Goal: Task Accomplishment & Management: Complete application form

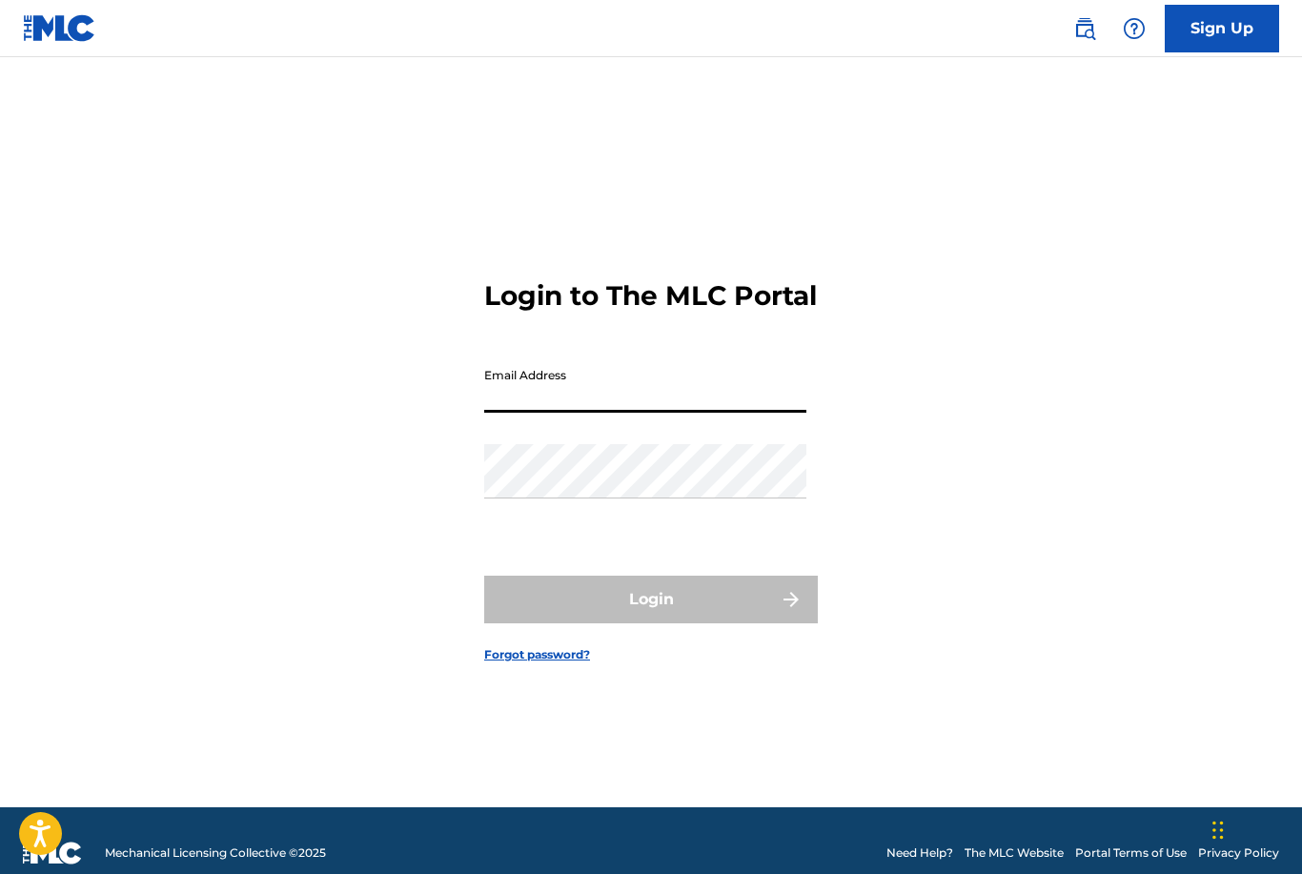
click at [680, 413] on input "Email Address" at bounding box center [645, 385] width 322 height 54
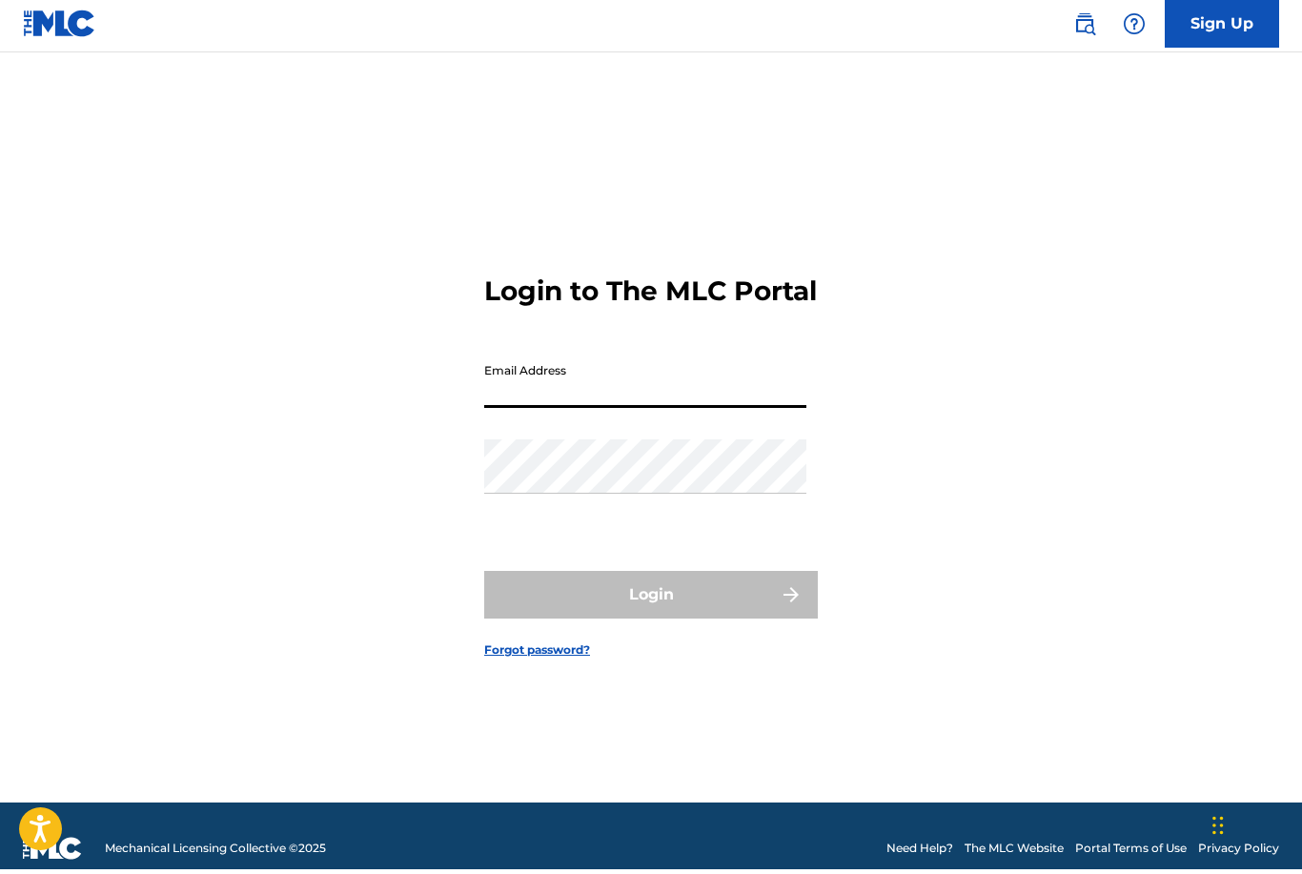
type input "[EMAIL_ADDRESS][DOMAIN_NAME]"
click at [651, 623] on button "Login" at bounding box center [651, 600] width 334 height 48
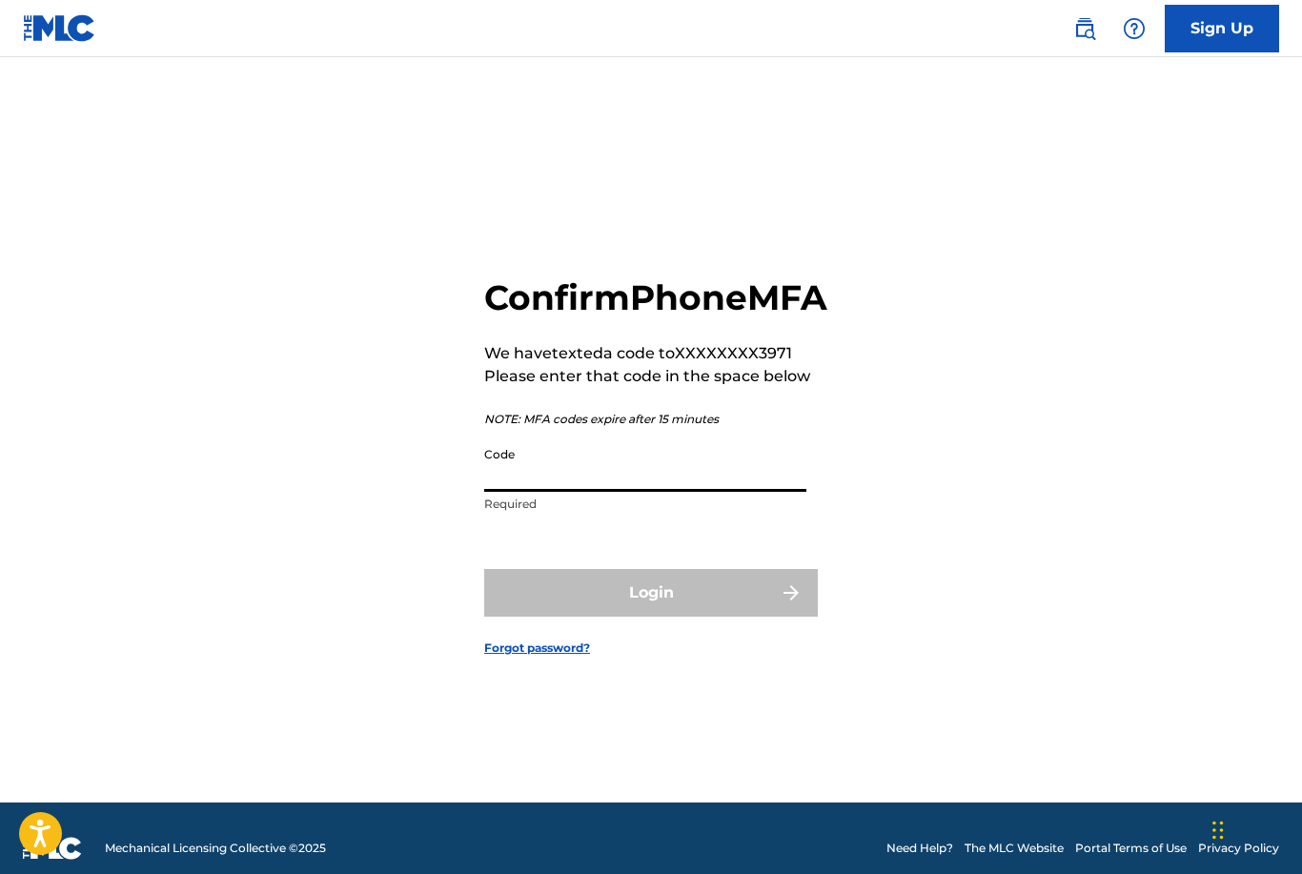
click at [668, 492] on input "Code" at bounding box center [645, 464] width 322 height 54
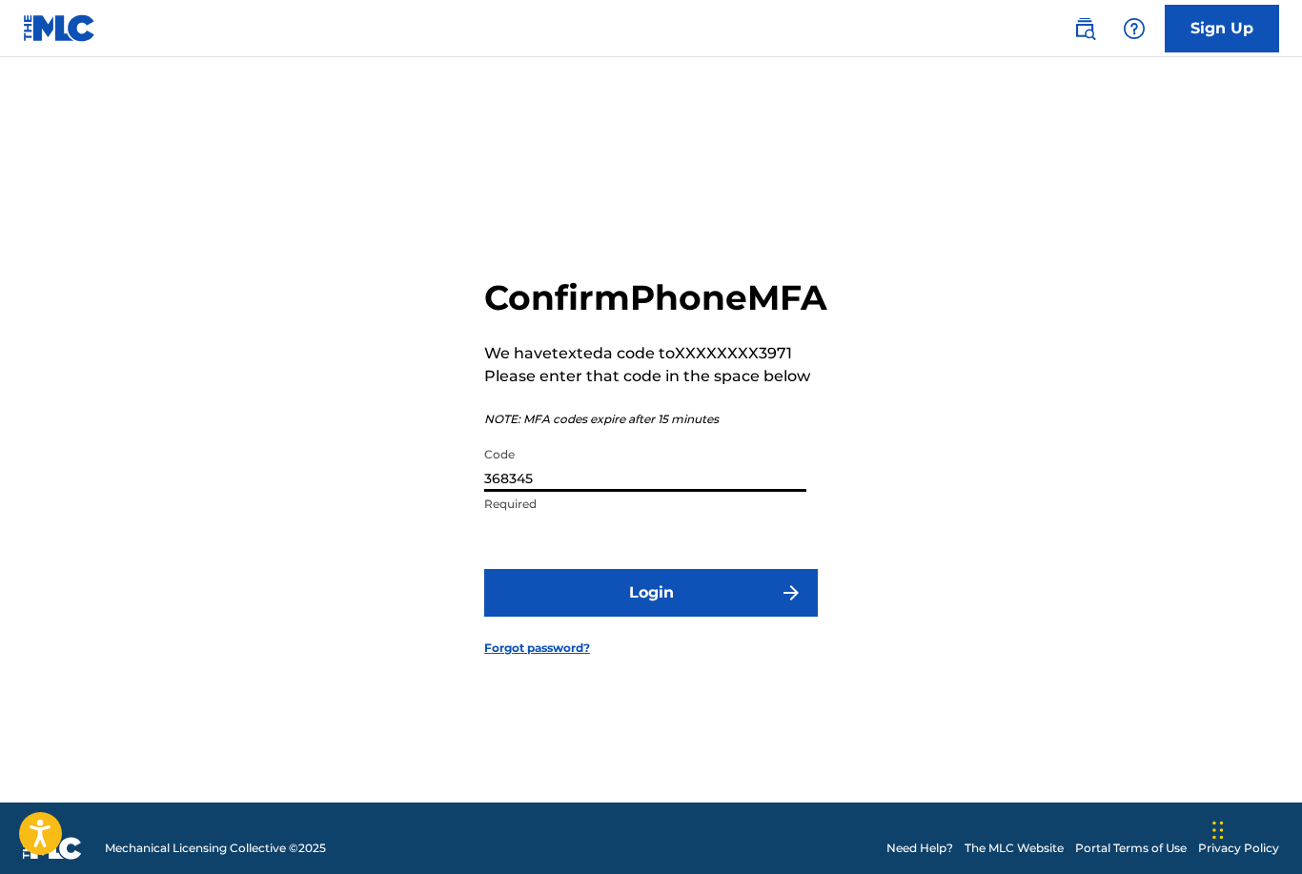
type input "368345"
click at [688, 617] on button "Login" at bounding box center [651, 593] width 334 height 48
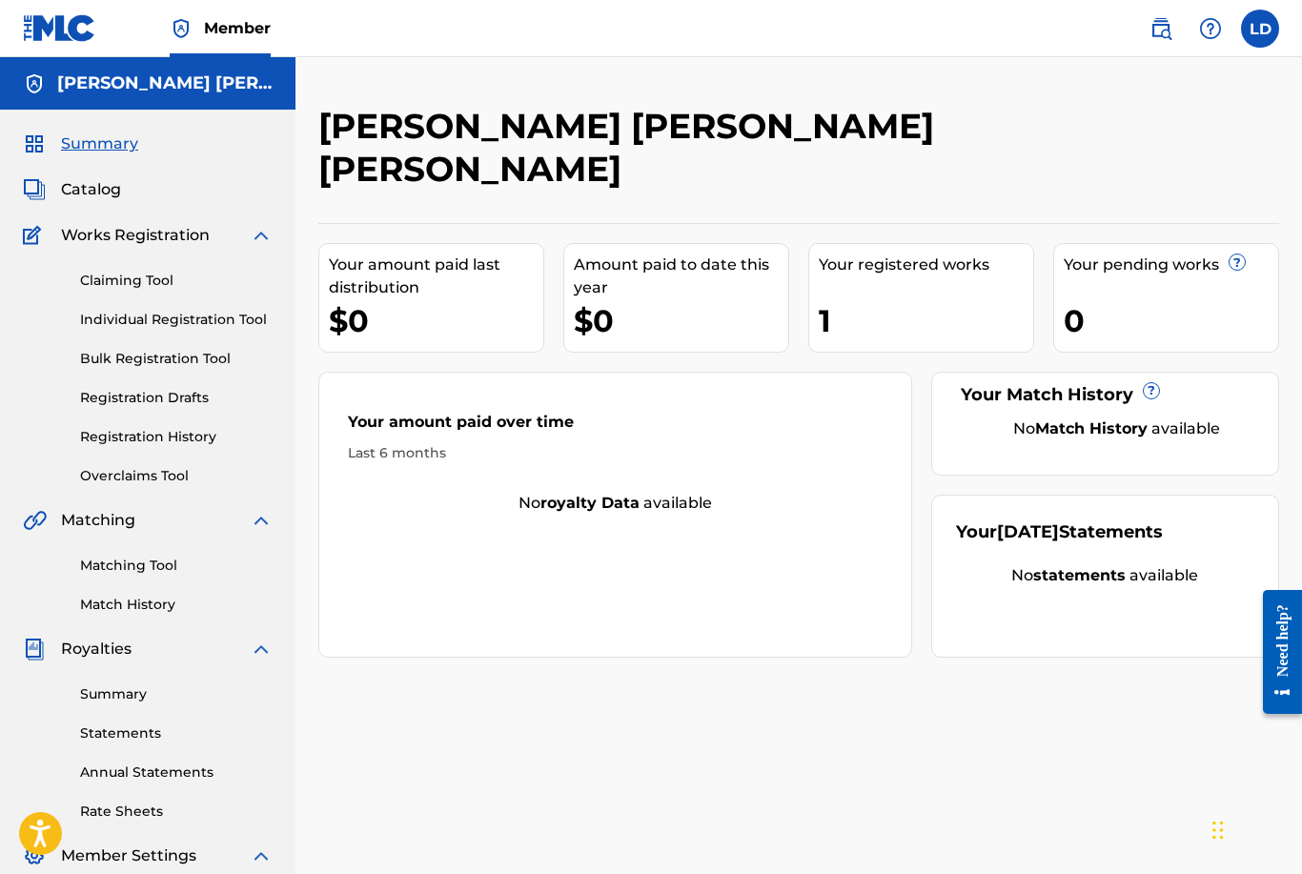
click at [170, 284] on link "Claiming Tool" at bounding box center [176, 281] width 193 height 20
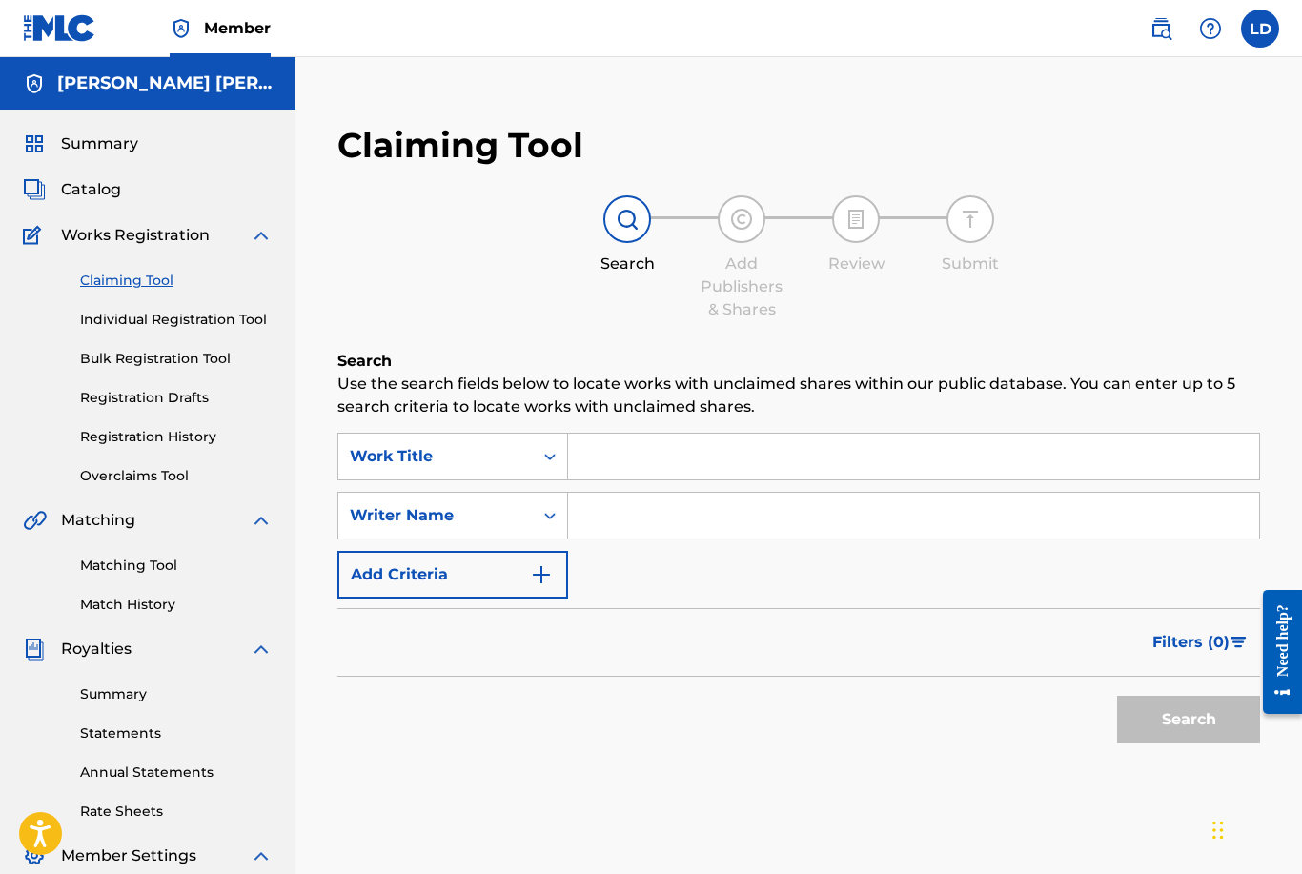
click at [644, 526] on input "Search Form" at bounding box center [913, 516] width 691 height 46
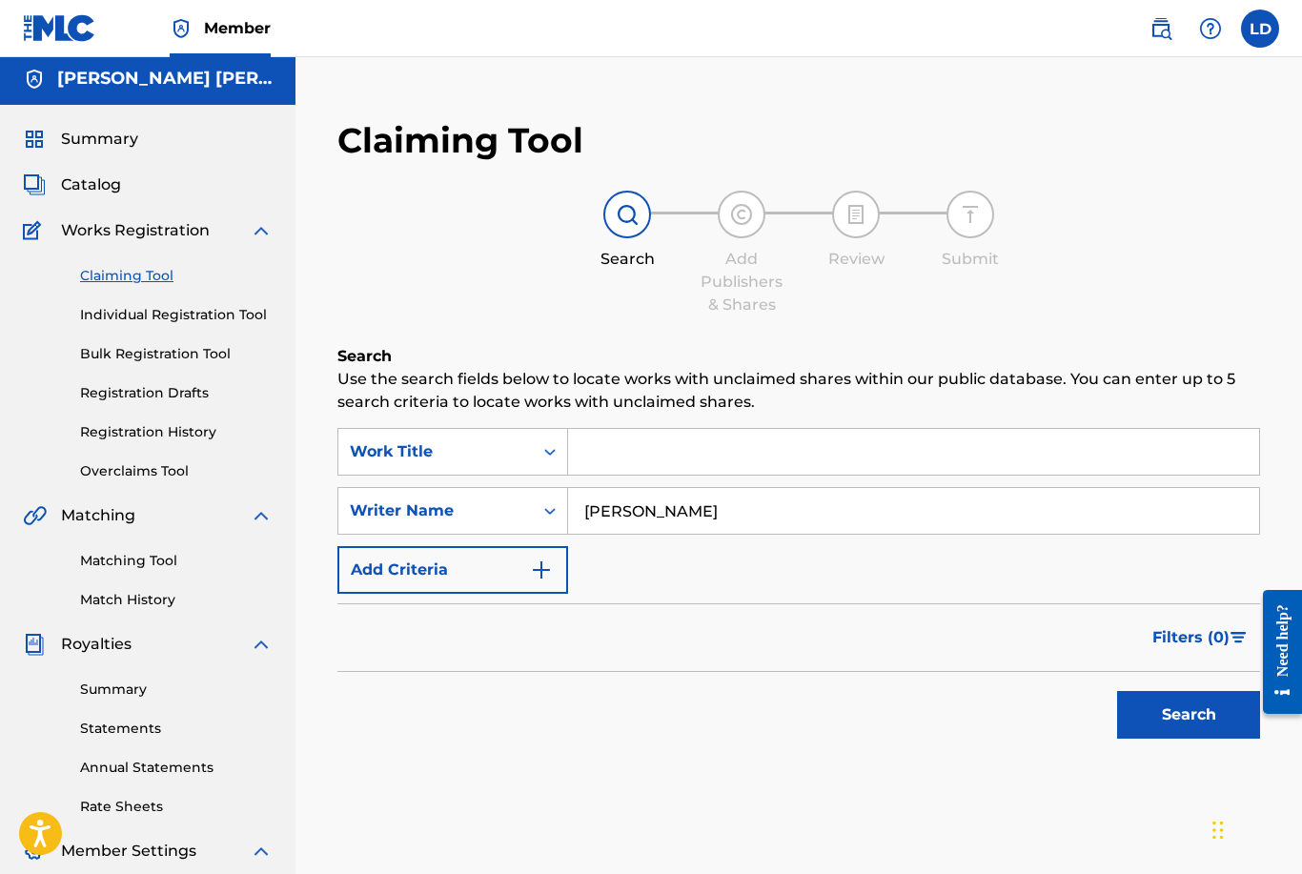
type input "[PERSON_NAME]"
click at [1208, 728] on button "Search" at bounding box center [1188, 715] width 143 height 48
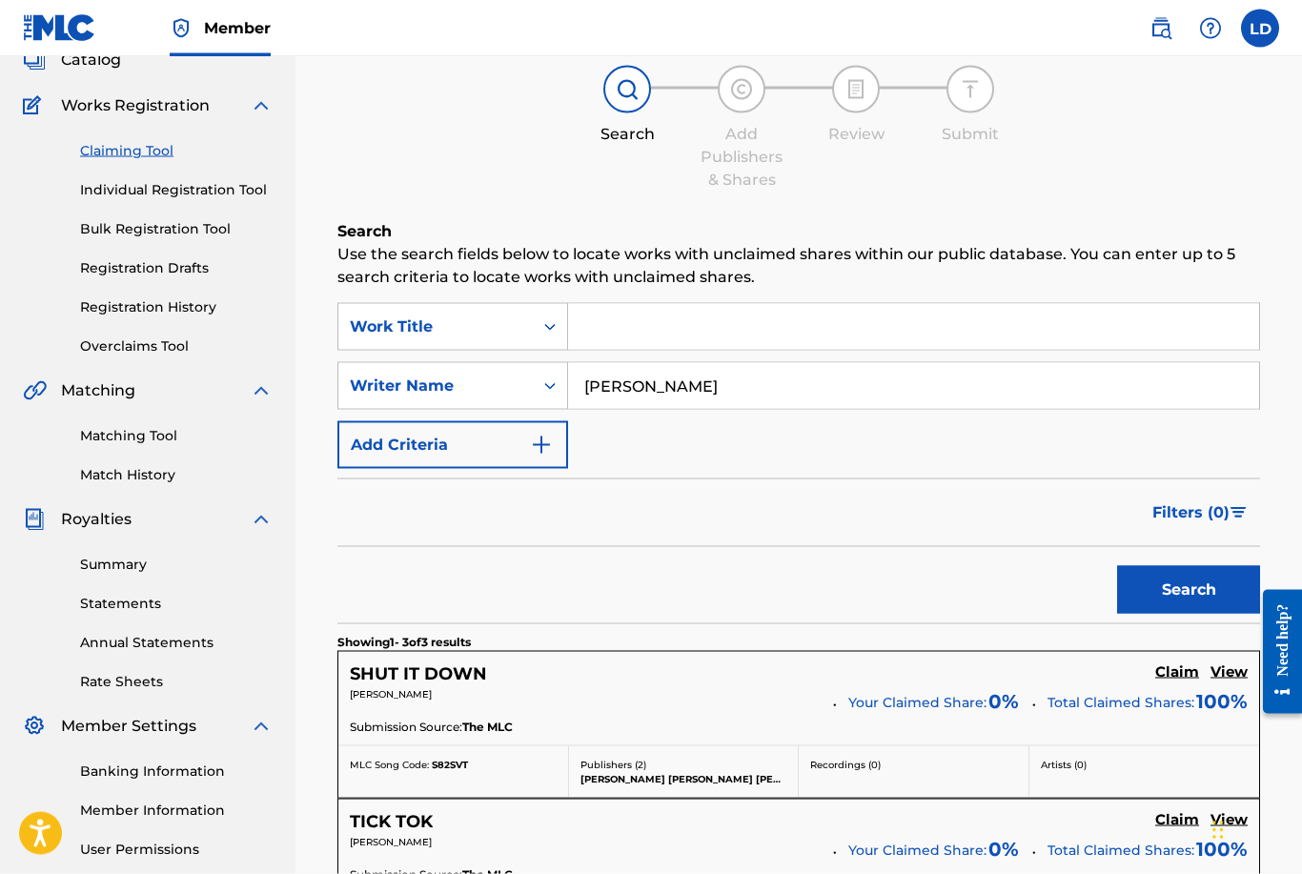
scroll to position [135, 0]
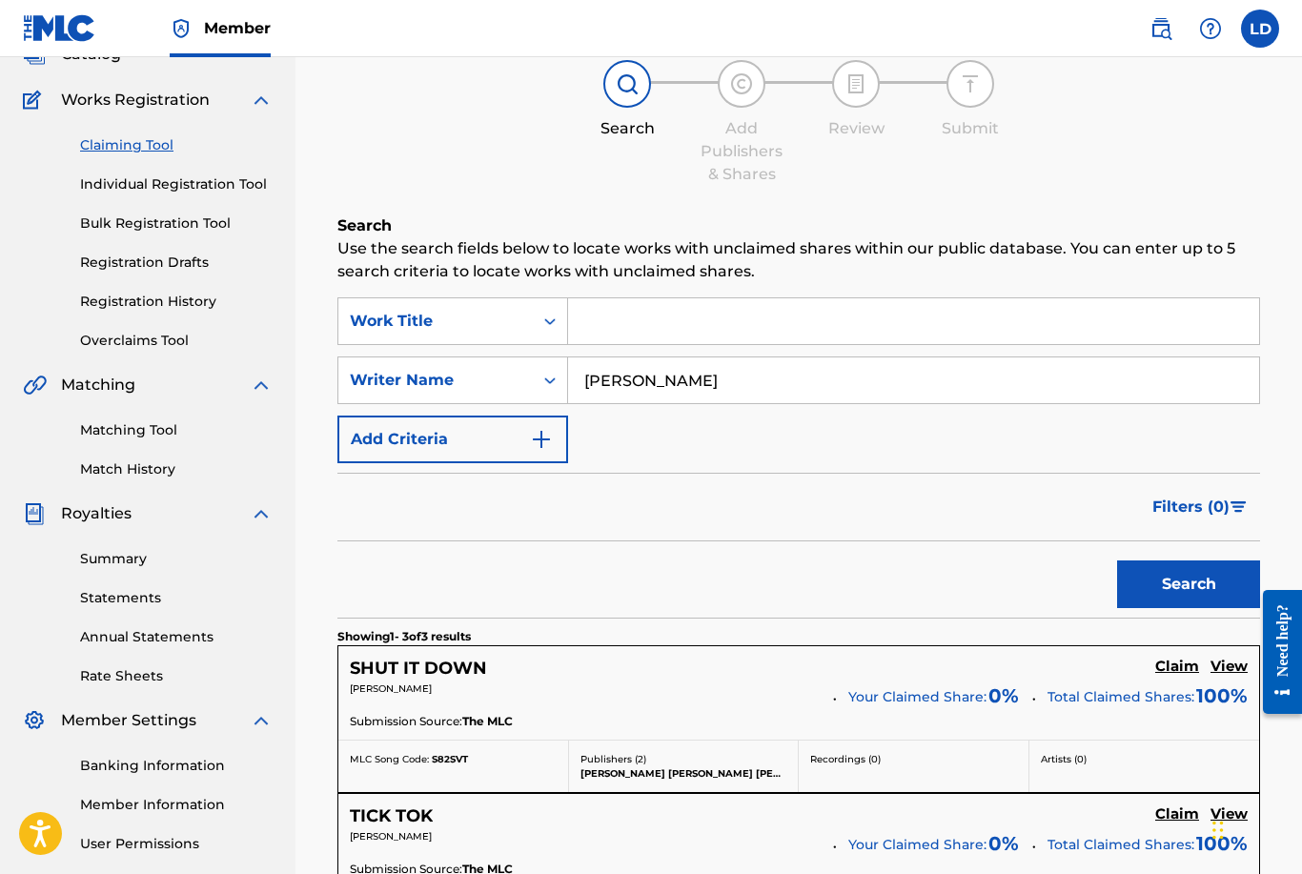
click at [1176, 669] on h5 "Claim" at bounding box center [1177, 667] width 44 height 18
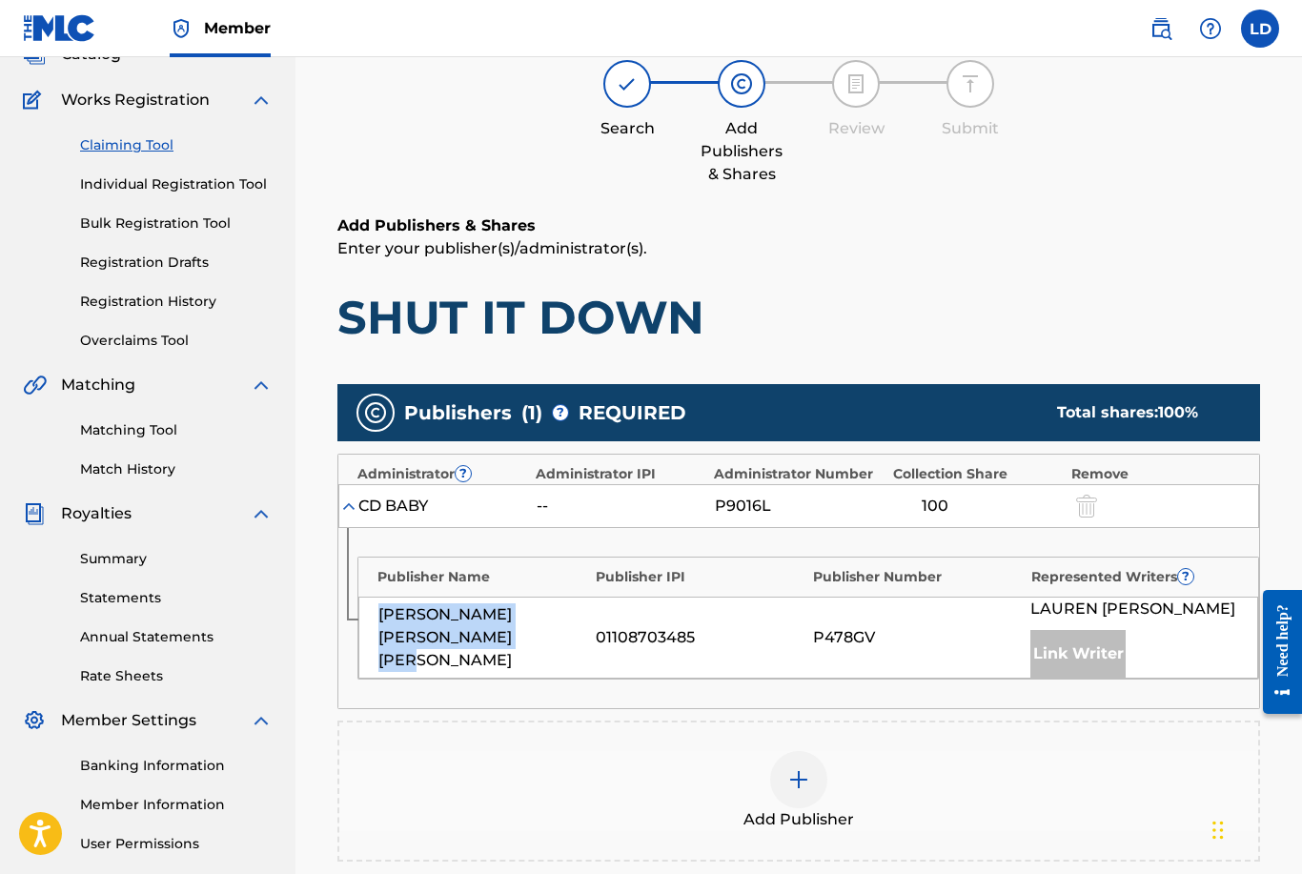
drag, startPoint x: 481, startPoint y: 650, endPoint x: 378, endPoint y: 623, distance: 106.3
click at [378, 623] on div "[PERSON_NAME] [PERSON_NAME] [PERSON_NAME]" at bounding box center [482, 637] width 208 height 69
copy div "[PERSON_NAME] [PERSON_NAME] [PERSON_NAME]"
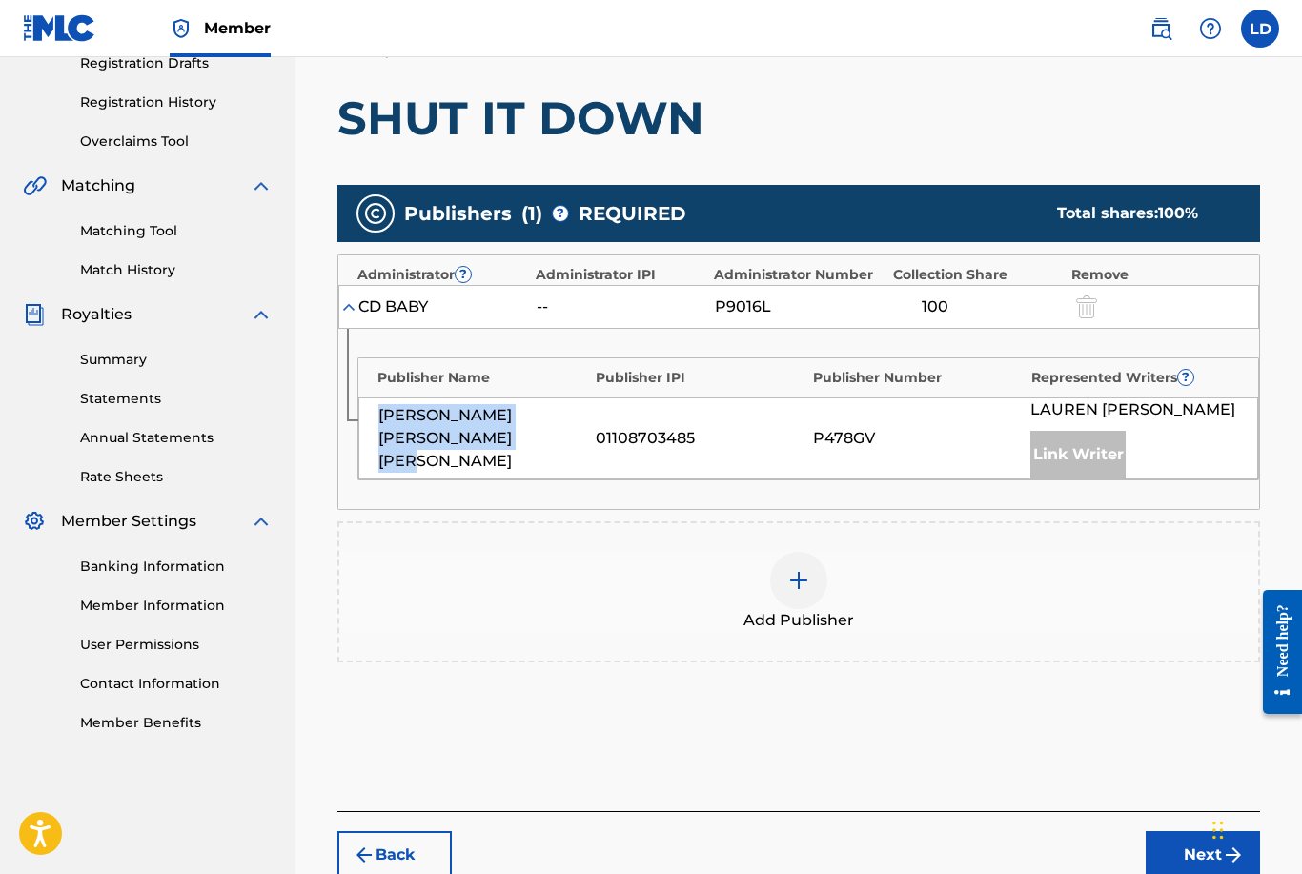
scroll to position [345, 0]
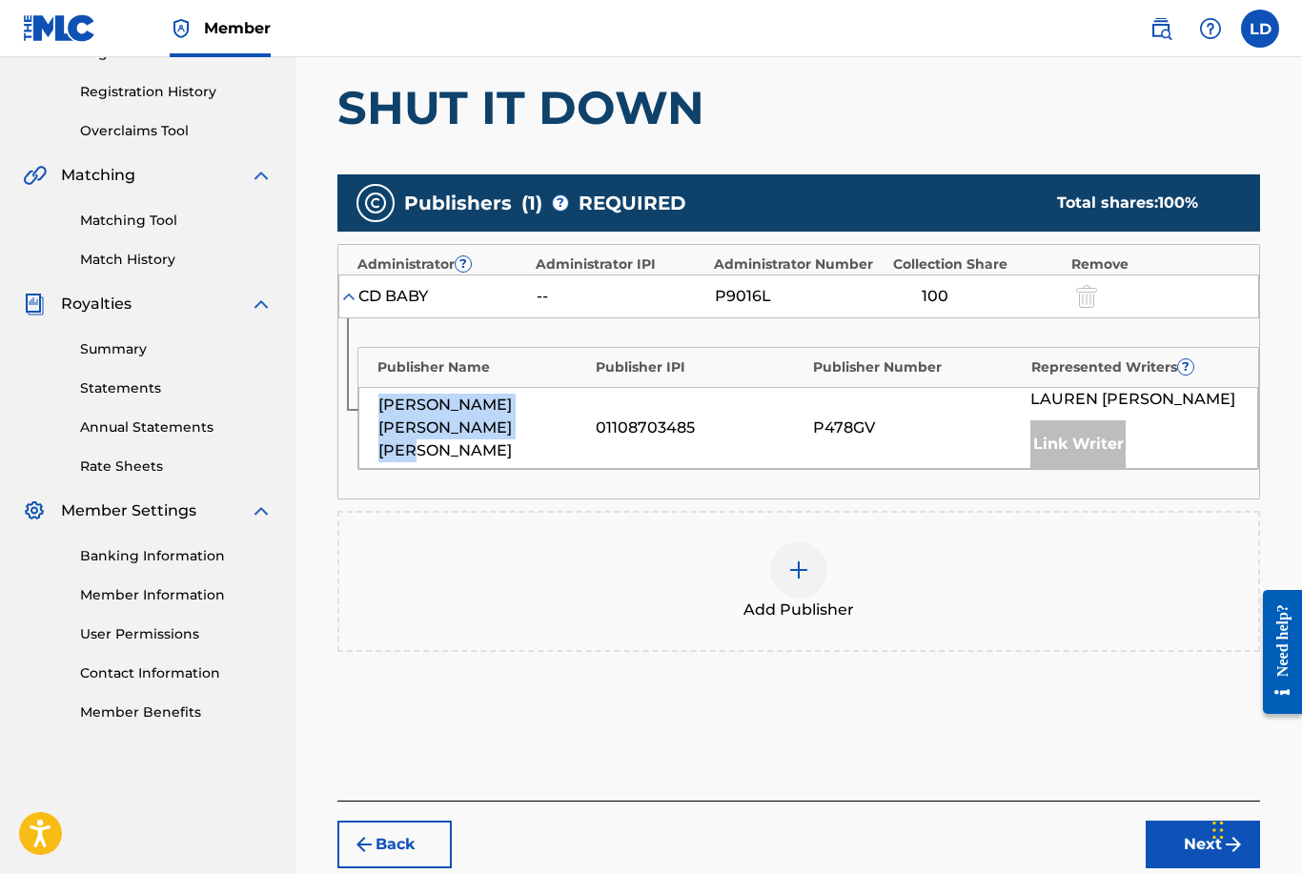
click at [1175, 844] on button "Next" at bounding box center [1203, 845] width 114 height 48
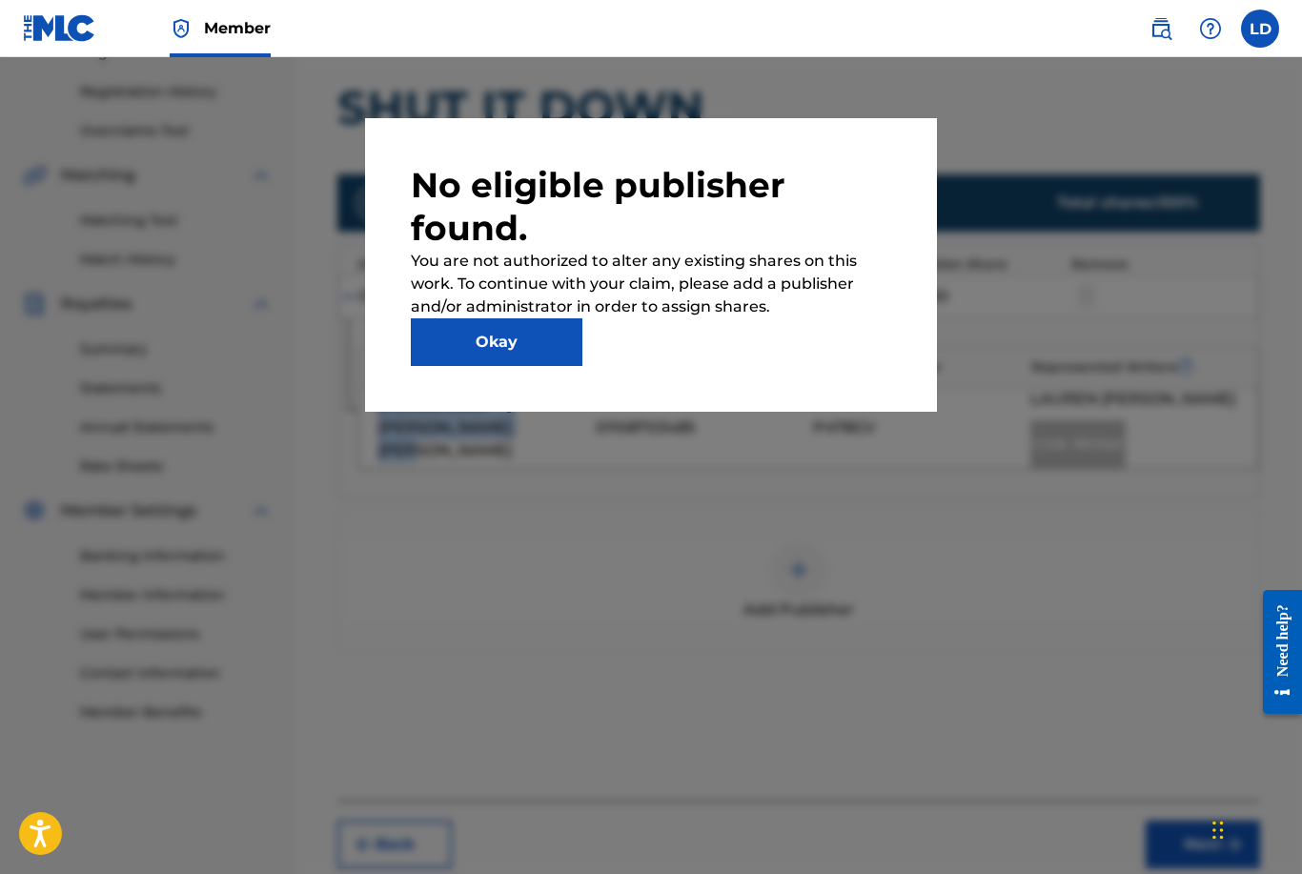
click at [547, 343] on button "Okay" at bounding box center [497, 342] width 172 height 48
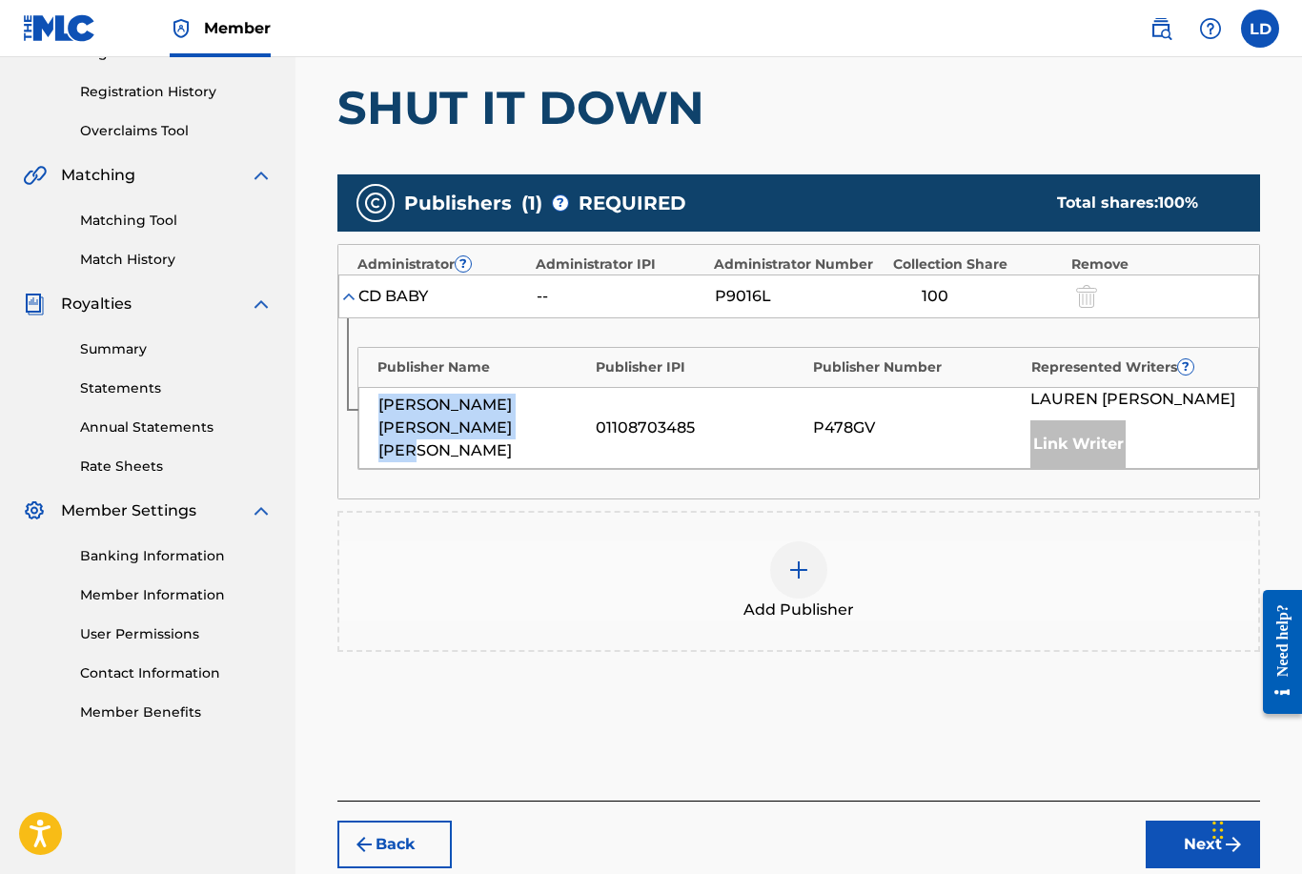
click at [809, 568] on img at bounding box center [798, 569] width 23 height 23
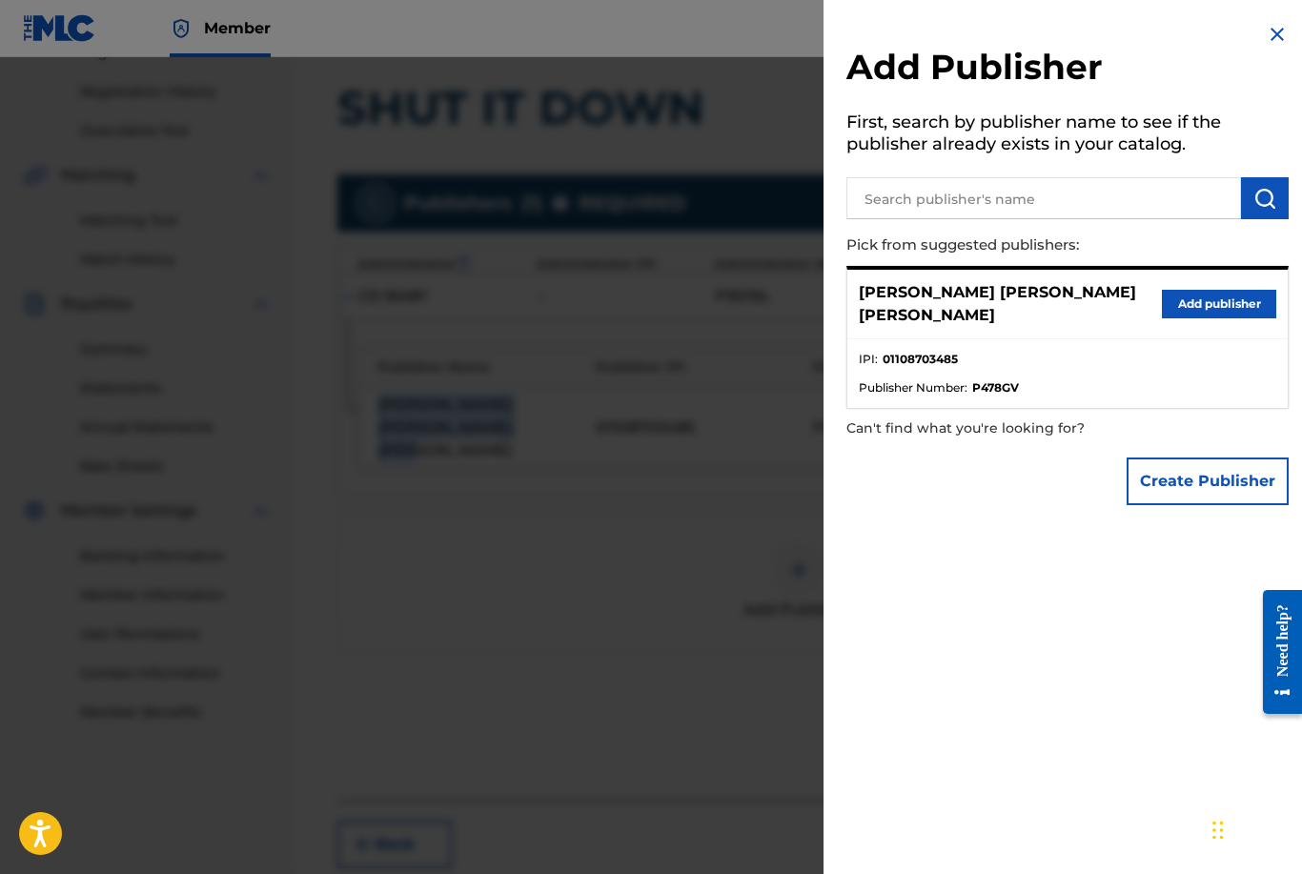
click at [1208, 310] on button "Add publisher" at bounding box center [1219, 304] width 114 height 29
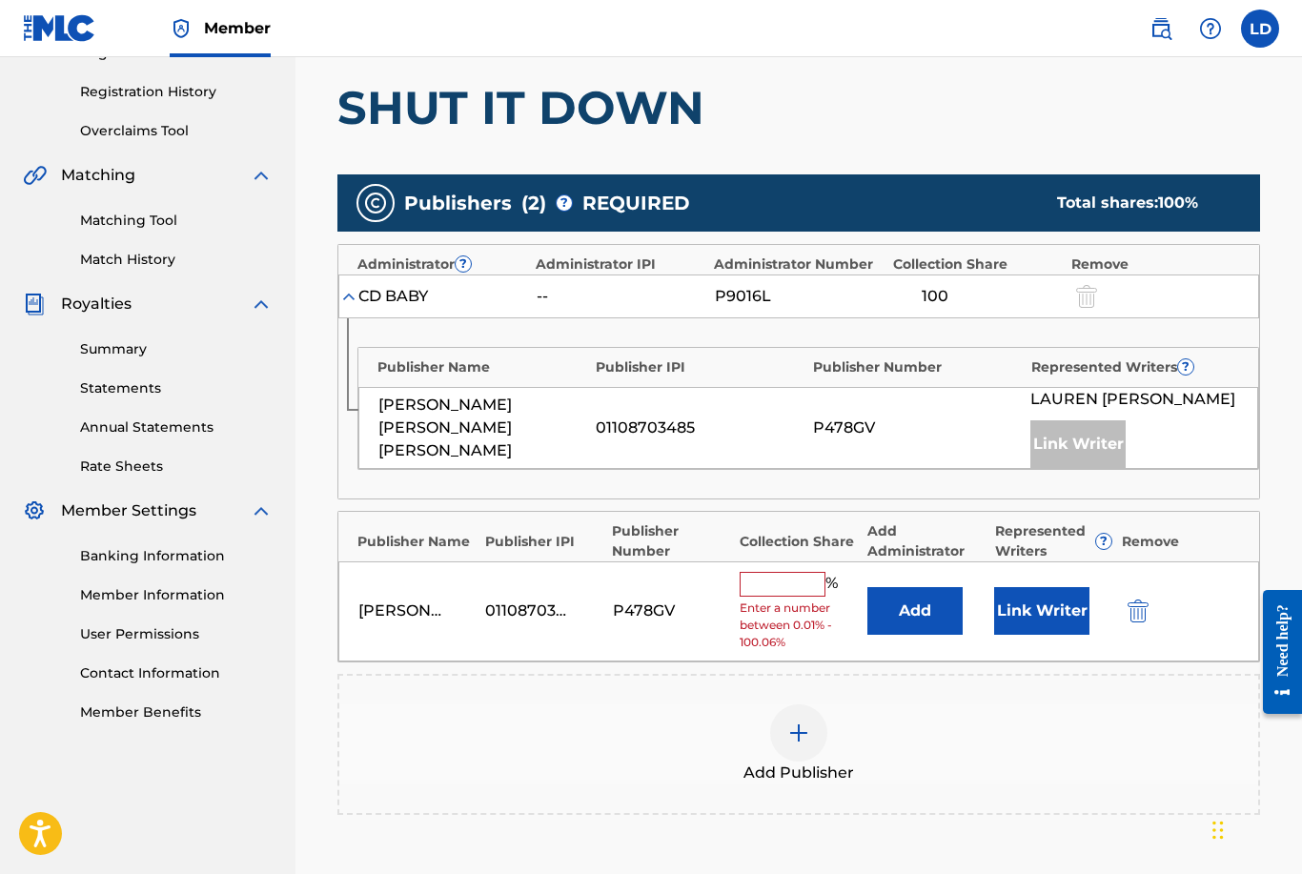
click at [791, 591] on input "text" at bounding box center [783, 584] width 86 height 25
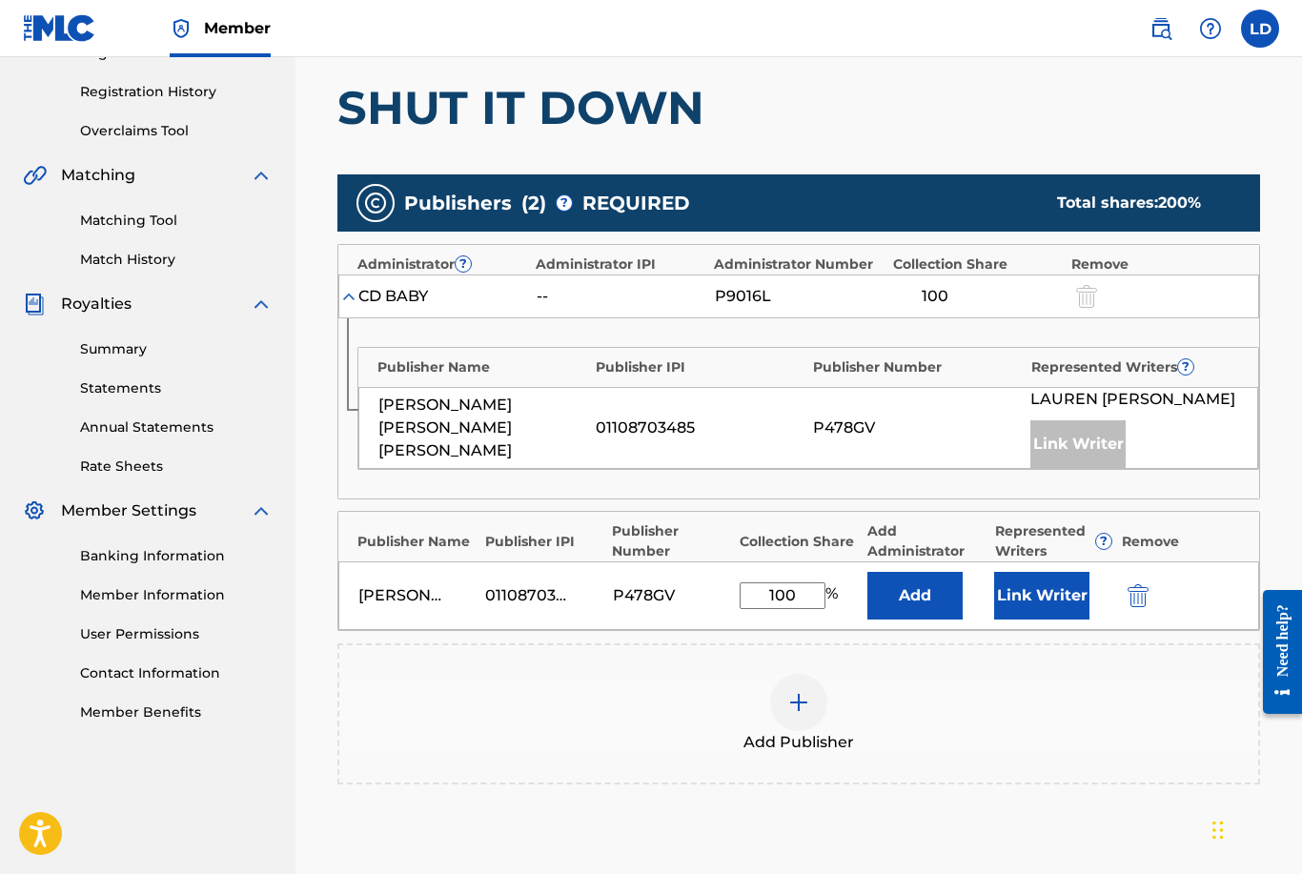
type input "100"
click at [1049, 605] on button "Link Writer" at bounding box center [1041, 596] width 95 height 48
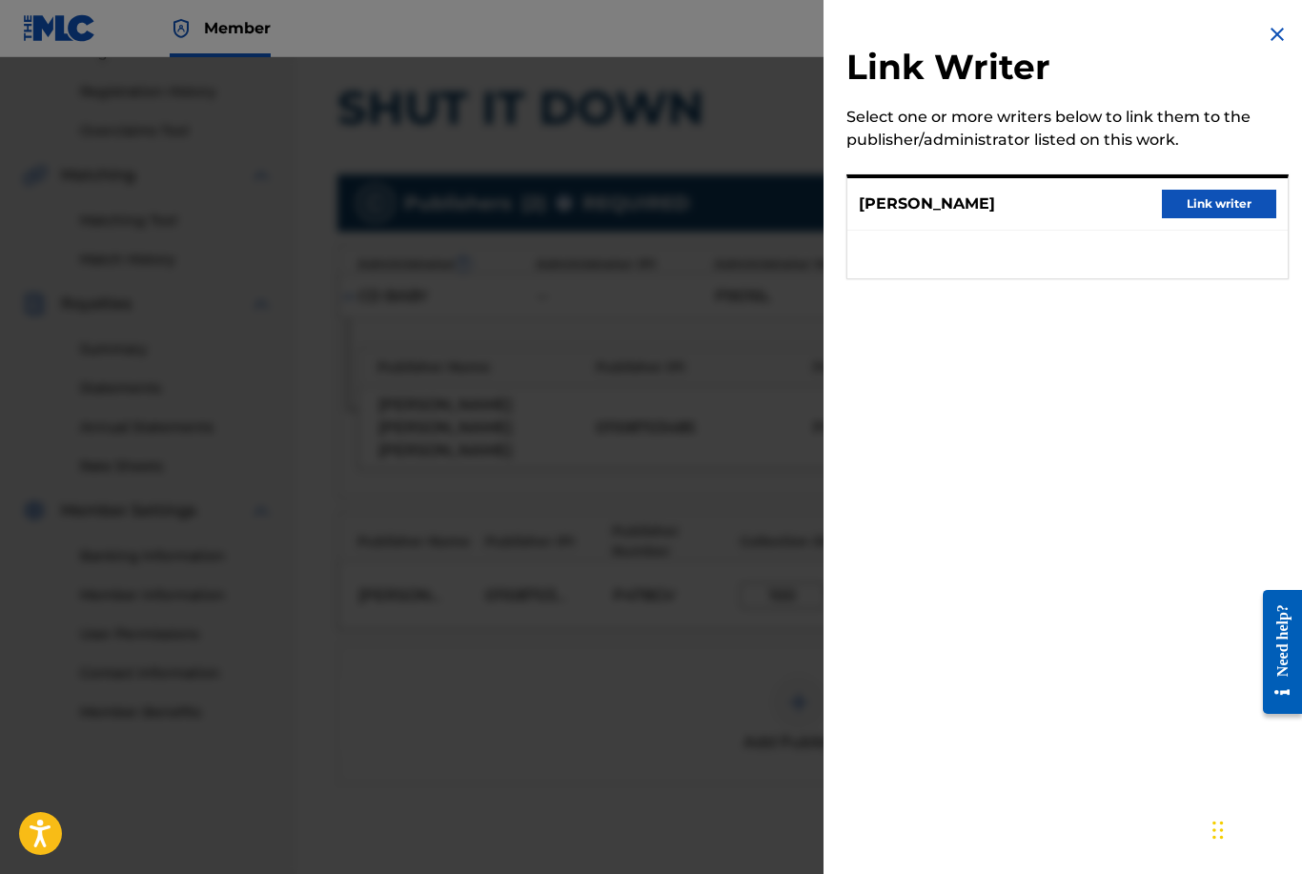
click at [1252, 212] on button "Link writer" at bounding box center [1219, 204] width 114 height 29
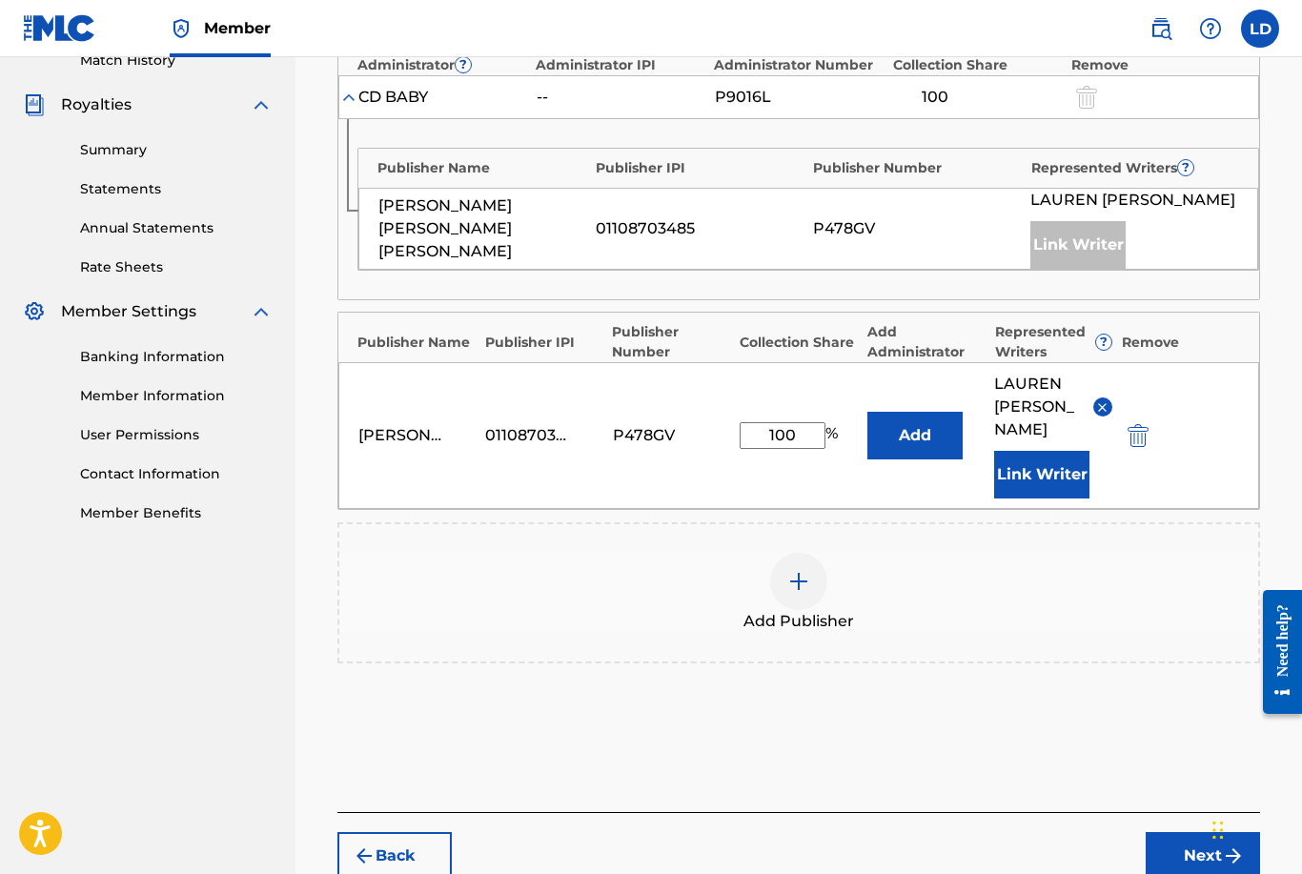
scroll to position [576, 0]
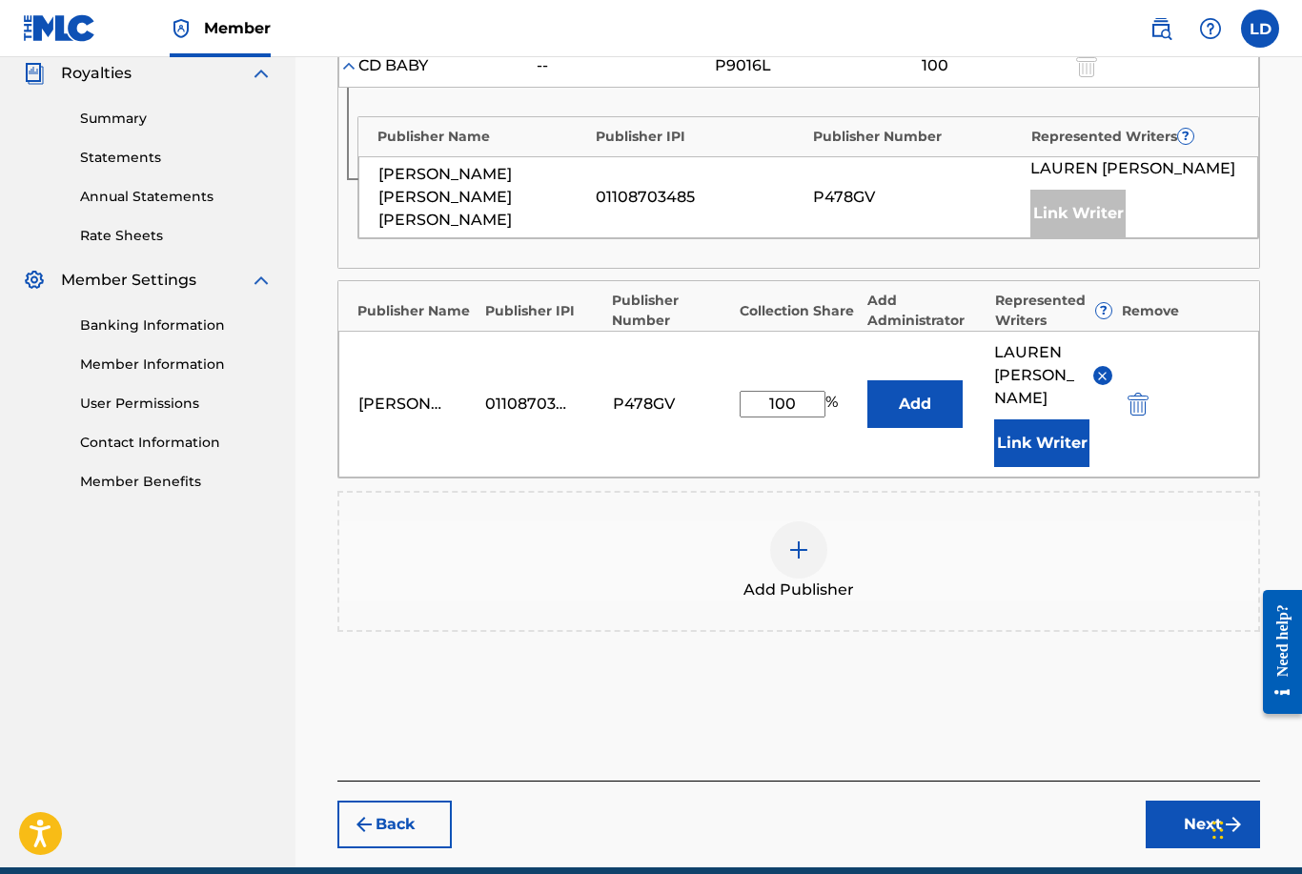
click at [1195, 807] on button "Next" at bounding box center [1203, 825] width 114 height 48
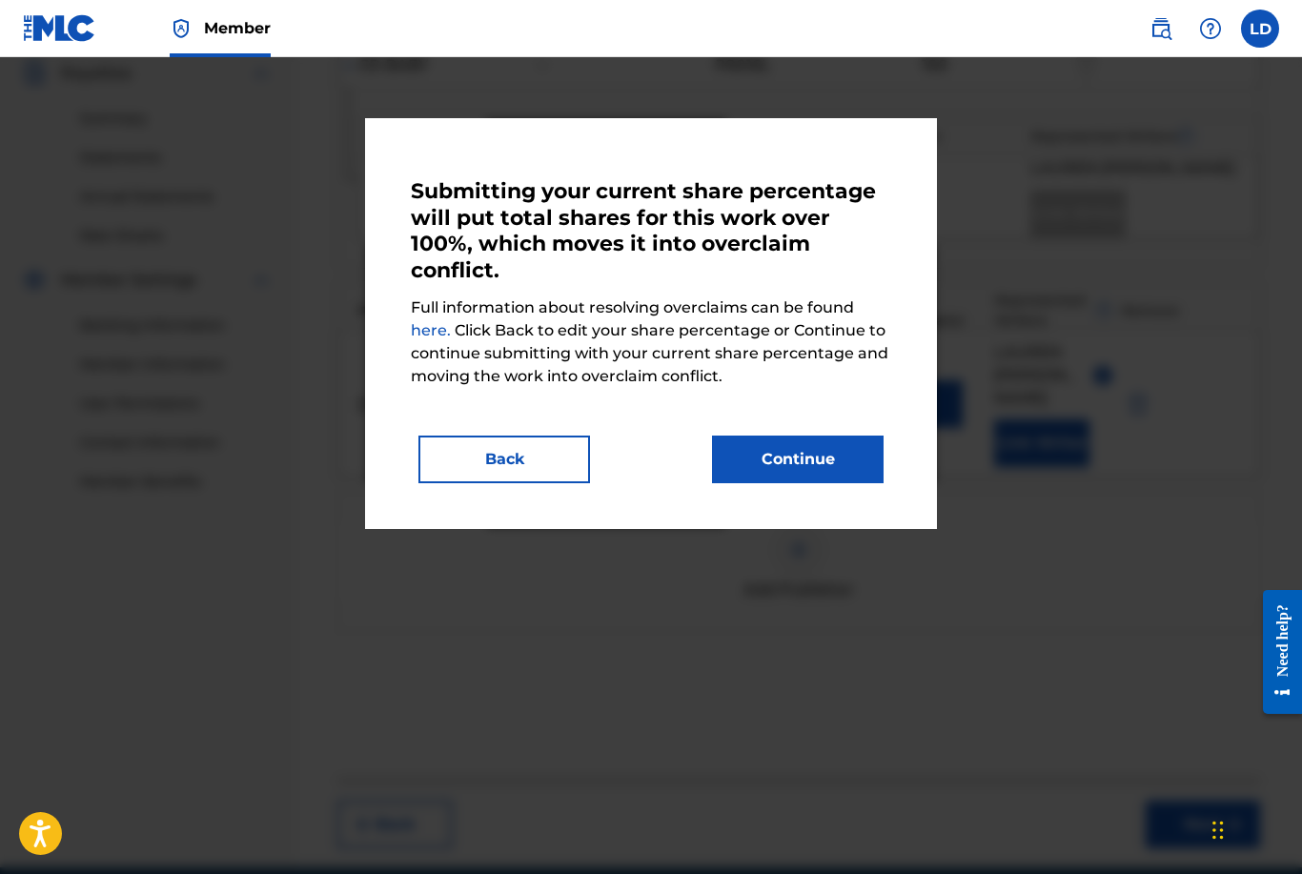
click at [837, 459] on button "Continue" at bounding box center [798, 460] width 172 height 48
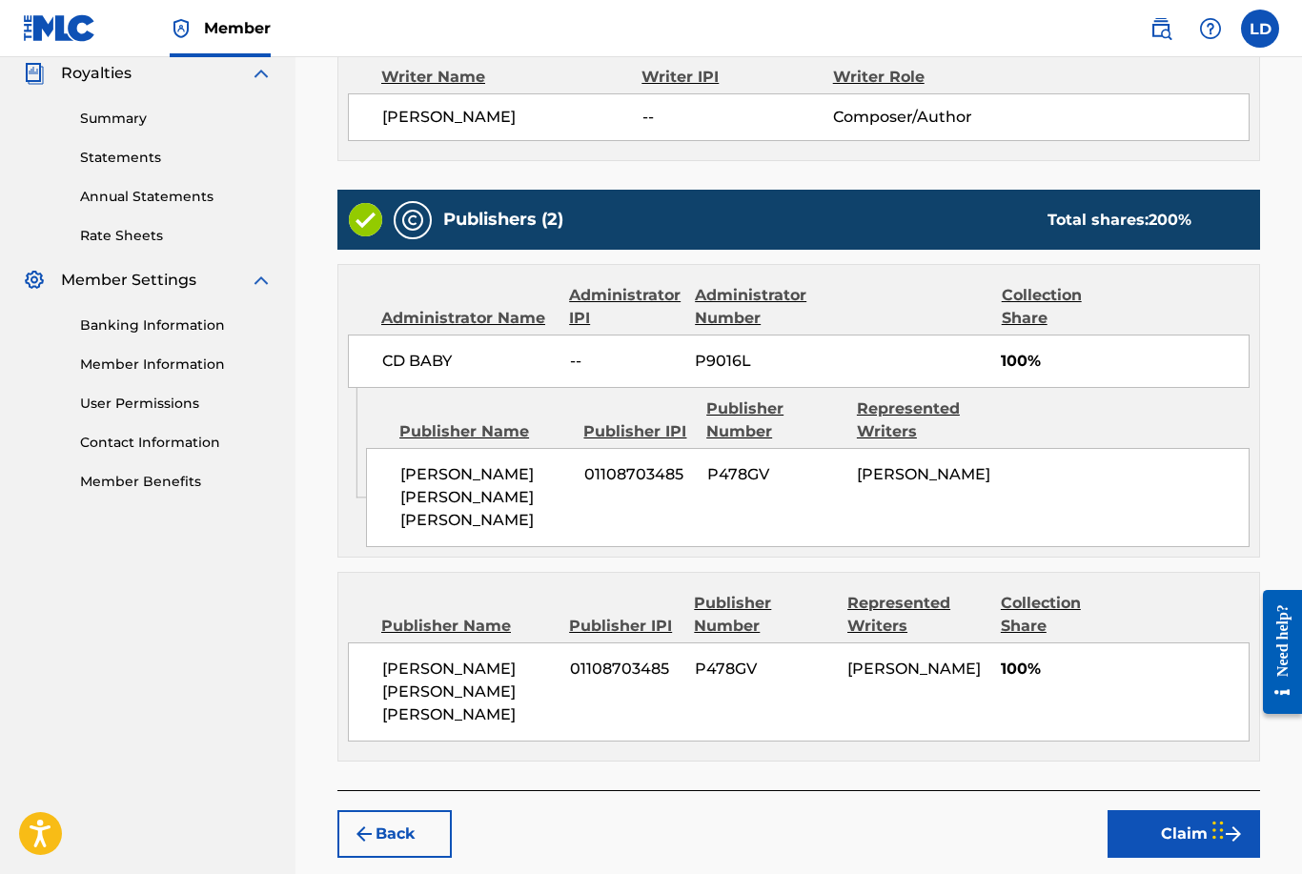
scroll to position [583, 0]
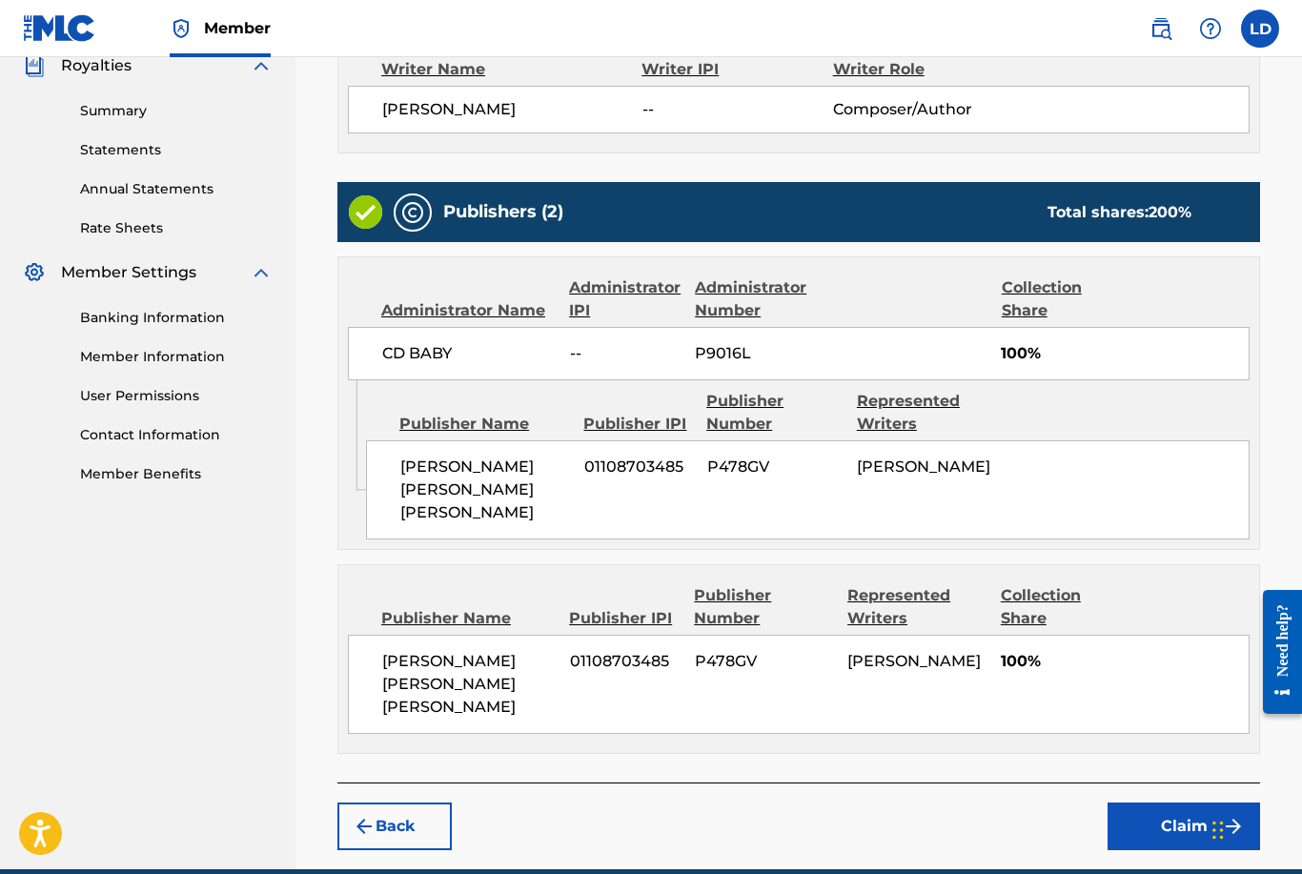
click at [1156, 818] on button "Claim" at bounding box center [1183, 826] width 152 height 48
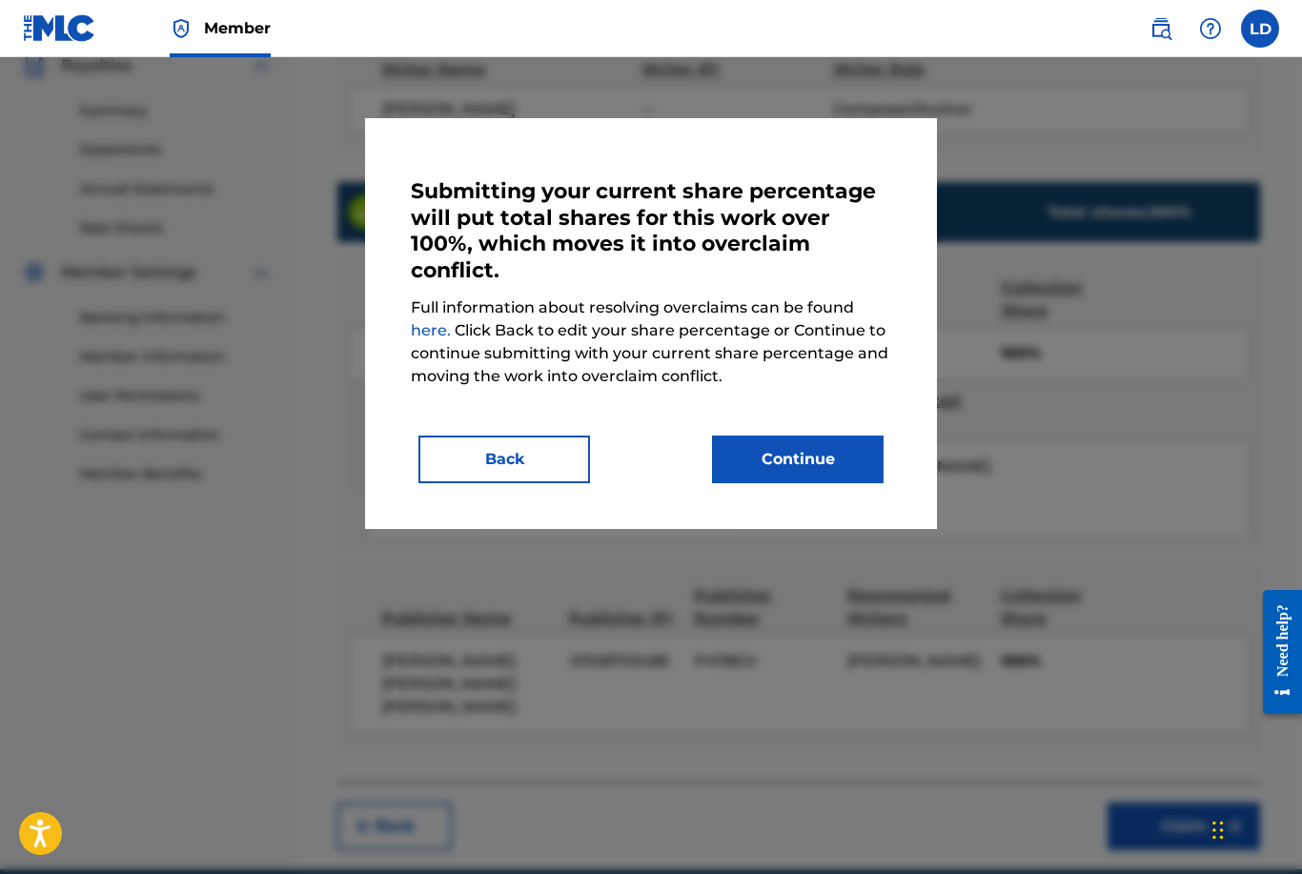
click at [565, 456] on button "Back" at bounding box center [504, 460] width 172 height 48
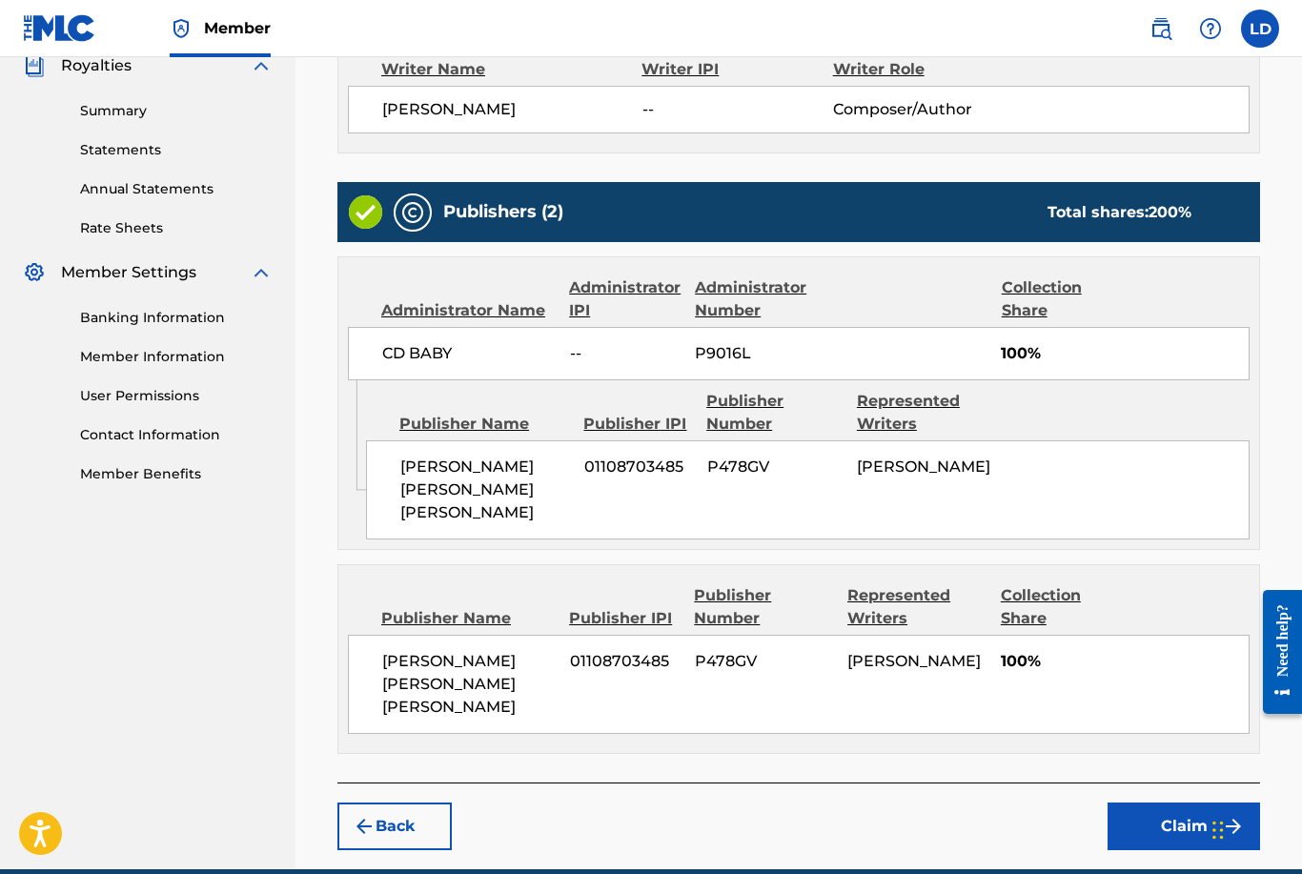
drag, startPoint x: 450, startPoint y: 517, endPoint x: 431, endPoint y: 498, distance: 26.3
click at [431, 498] on span "[PERSON_NAME] [PERSON_NAME] [PERSON_NAME]" at bounding box center [485, 490] width 170 height 69
drag, startPoint x: 403, startPoint y: 464, endPoint x: 463, endPoint y: 508, distance: 74.3
click at [463, 508] on span "[PERSON_NAME] [PERSON_NAME] [PERSON_NAME]" at bounding box center [485, 490] width 170 height 69
copy span "[PERSON_NAME] [PERSON_NAME] [PERSON_NAME]"
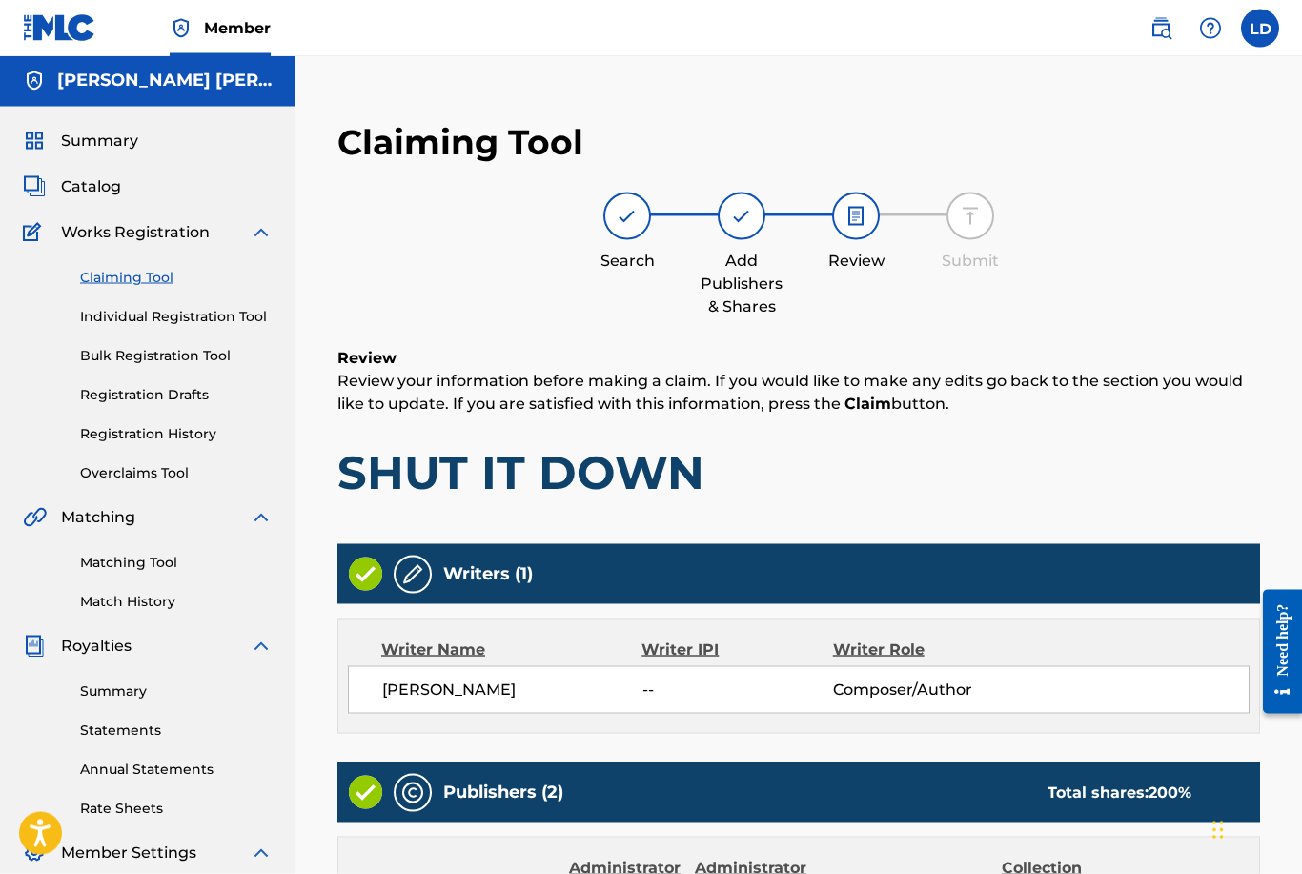
scroll to position [0, 0]
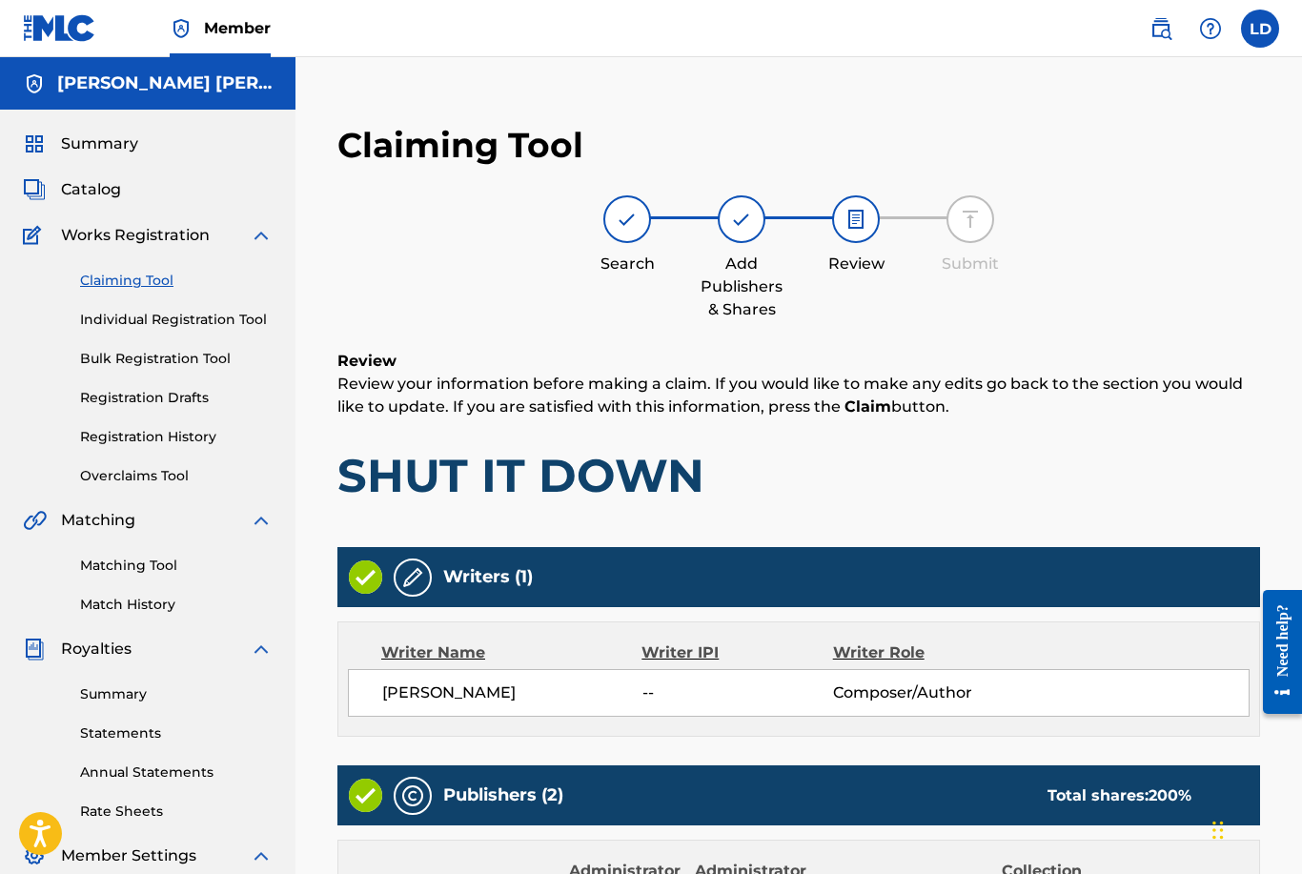
click at [622, 219] on img at bounding box center [627, 219] width 23 height 23
click at [633, 250] on div "Search" at bounding box center [626, 235] width 95 height 80
click at [118, 278] on link "Claiming Tool" at bounding box center [176, 281] width 193 height 20
click at [119, 287] on link "Claiming Tool" at bounding box center [176, 281] width 193 height 20
click at [160, 318] on link "Individual Registration Tool" at bounding box center [176, 320] width 193 height 20
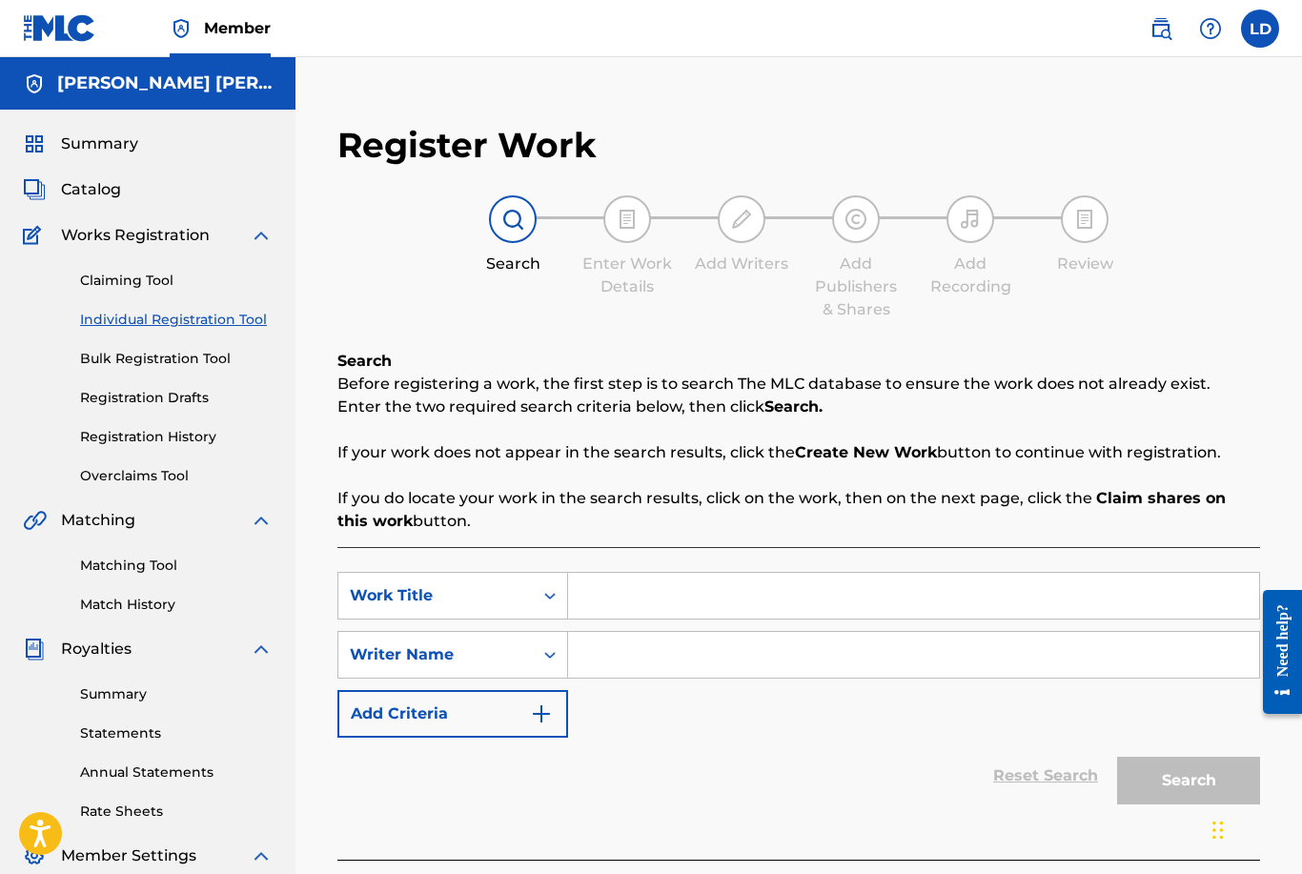
click at [152, 283] on link "Claiming Tool" at bounding box center [176, 281] width 193 height 20
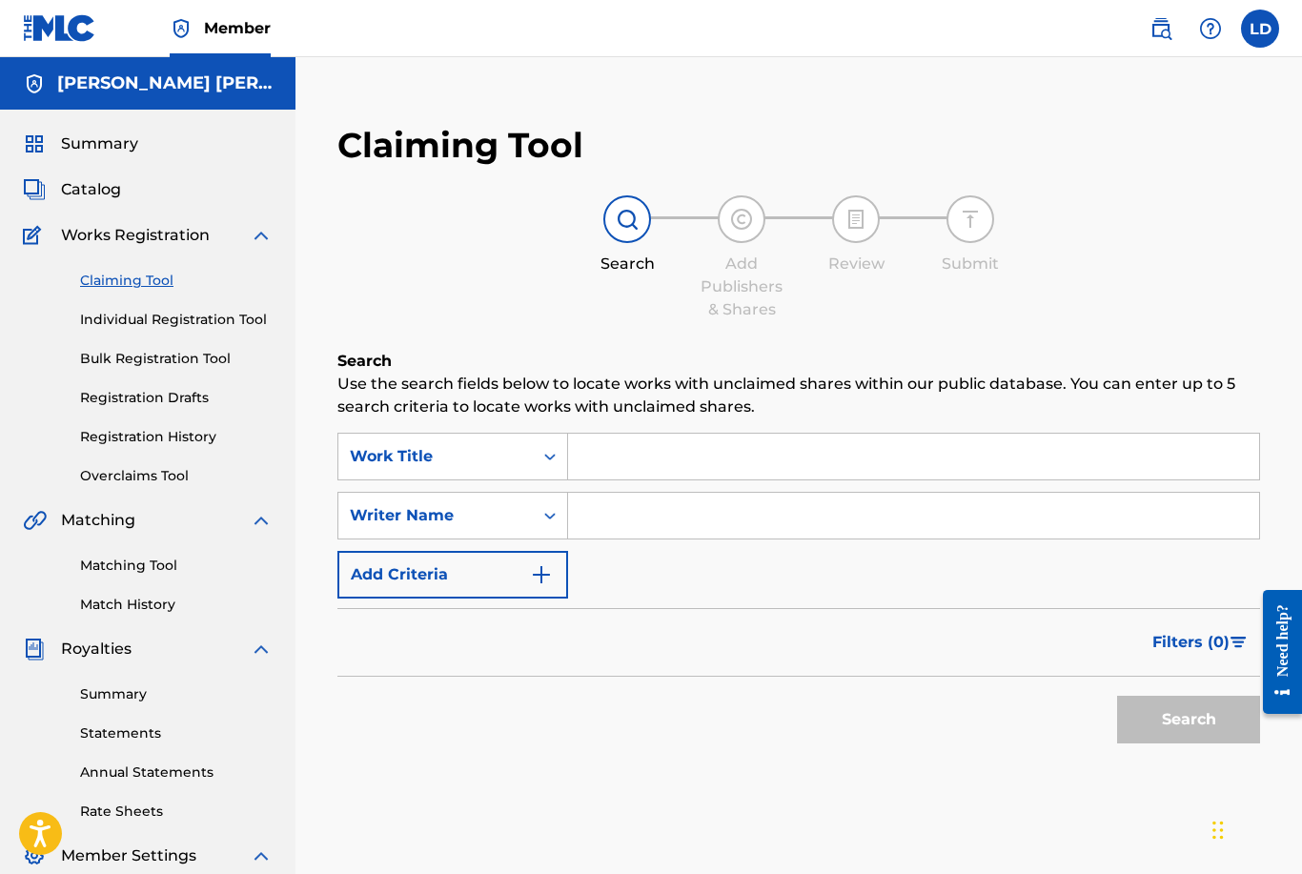
click at [666, 519] on input "Search Form" at bounding box center [913, 516] width 691 height 46
paste input "[PERSON_NAME] [PERSON_NAME] [PERSON_NAME]"
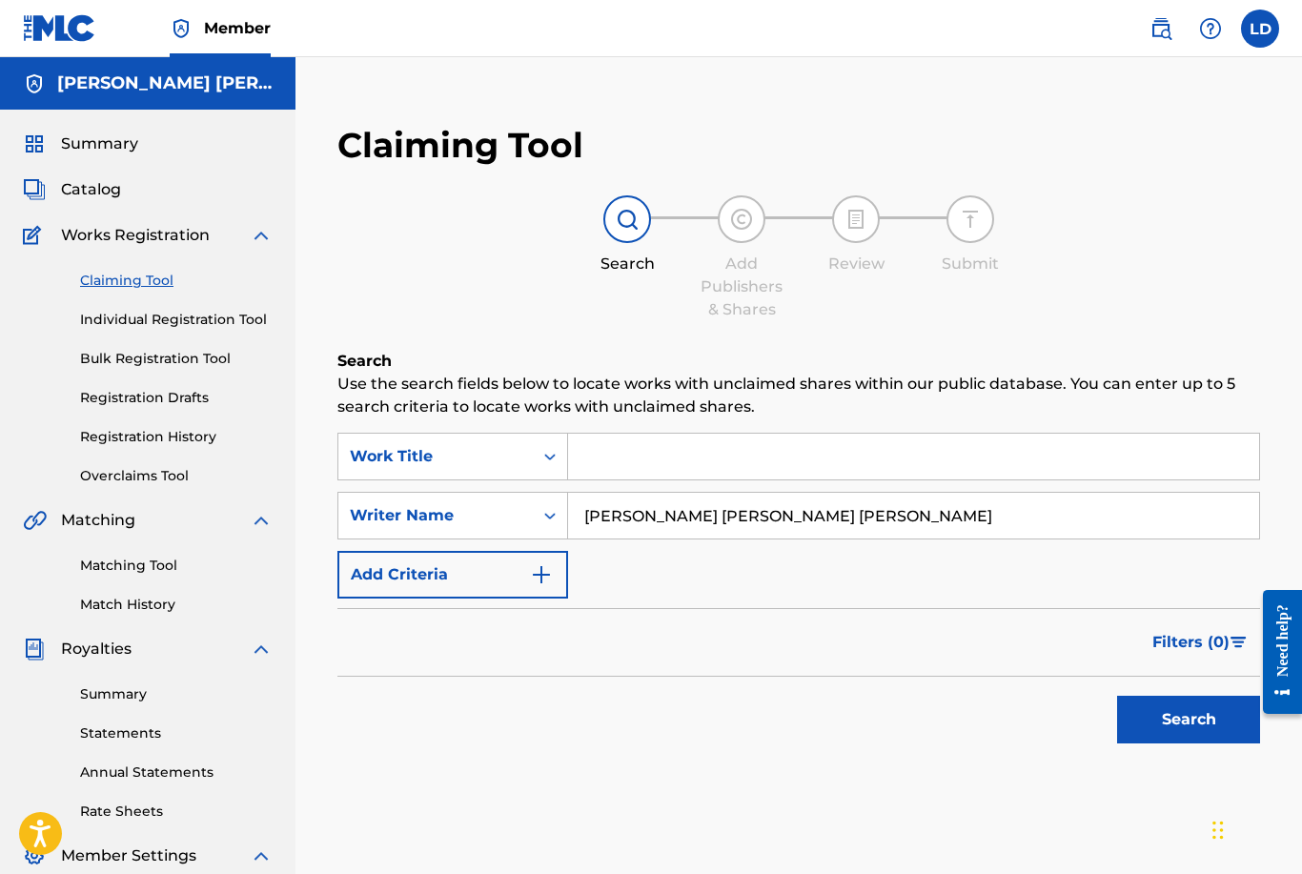
click at [1225, 727] on button "Search" at bounding box center [1188, 720] width 143 height 48
click at [848, 509] on input "[PERSON_NAME] [PERSON_NAME] [PERSON_NAME]" at bounding box center [913, 516] width 691 height 46
click at [1161, 723] on button "Search" at bounding box center [1188, 720] width 143 height 48
click at [722, 515] on input "[PERSON_NAME] [PERSON_NAME]" at bounding box center [913, 516] width 691 height 46
type input "[PERSON_NAME]"
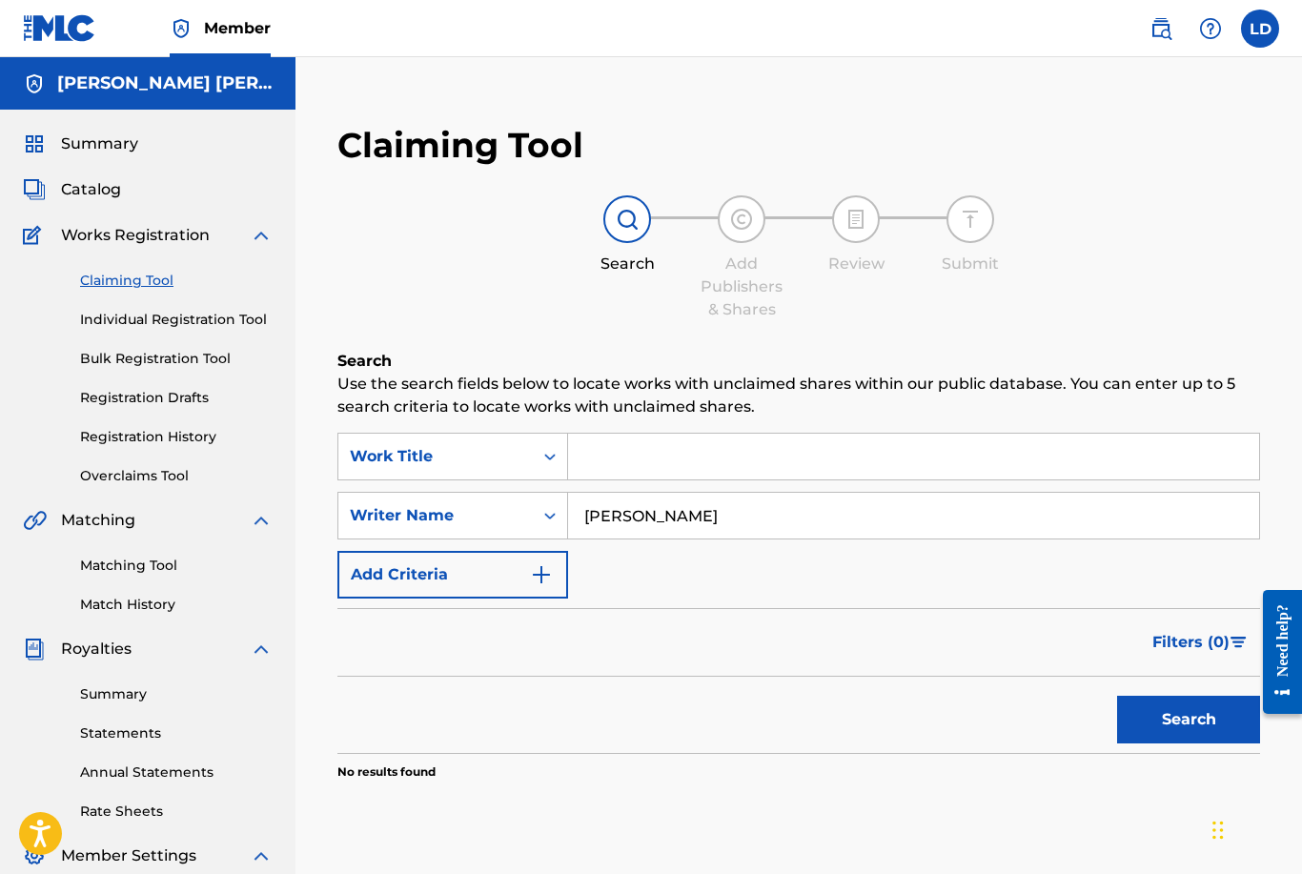
click at [1188, 720] on button "Search" at bounding box center [1188, 720] width 143 height 48
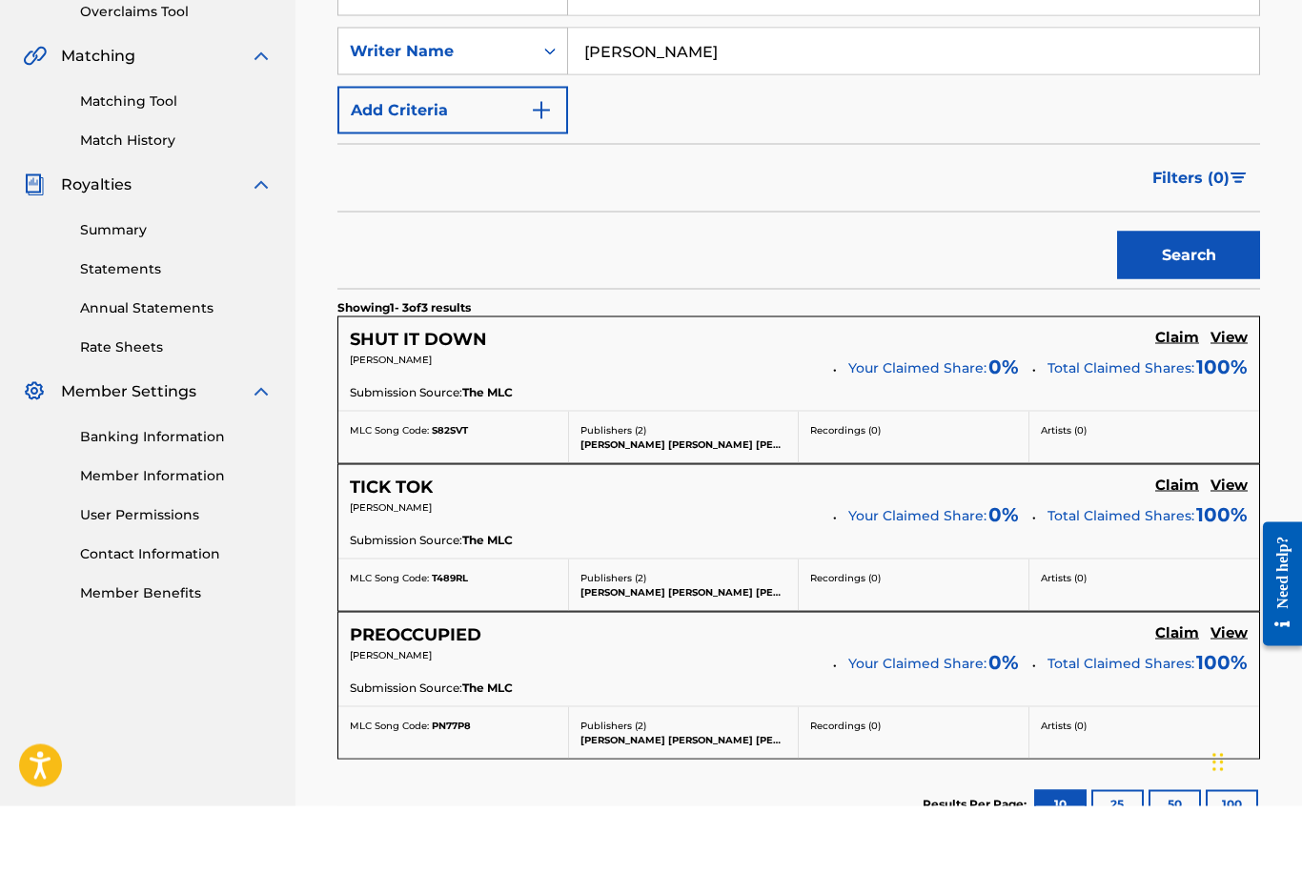
scroll to position [398, 0]
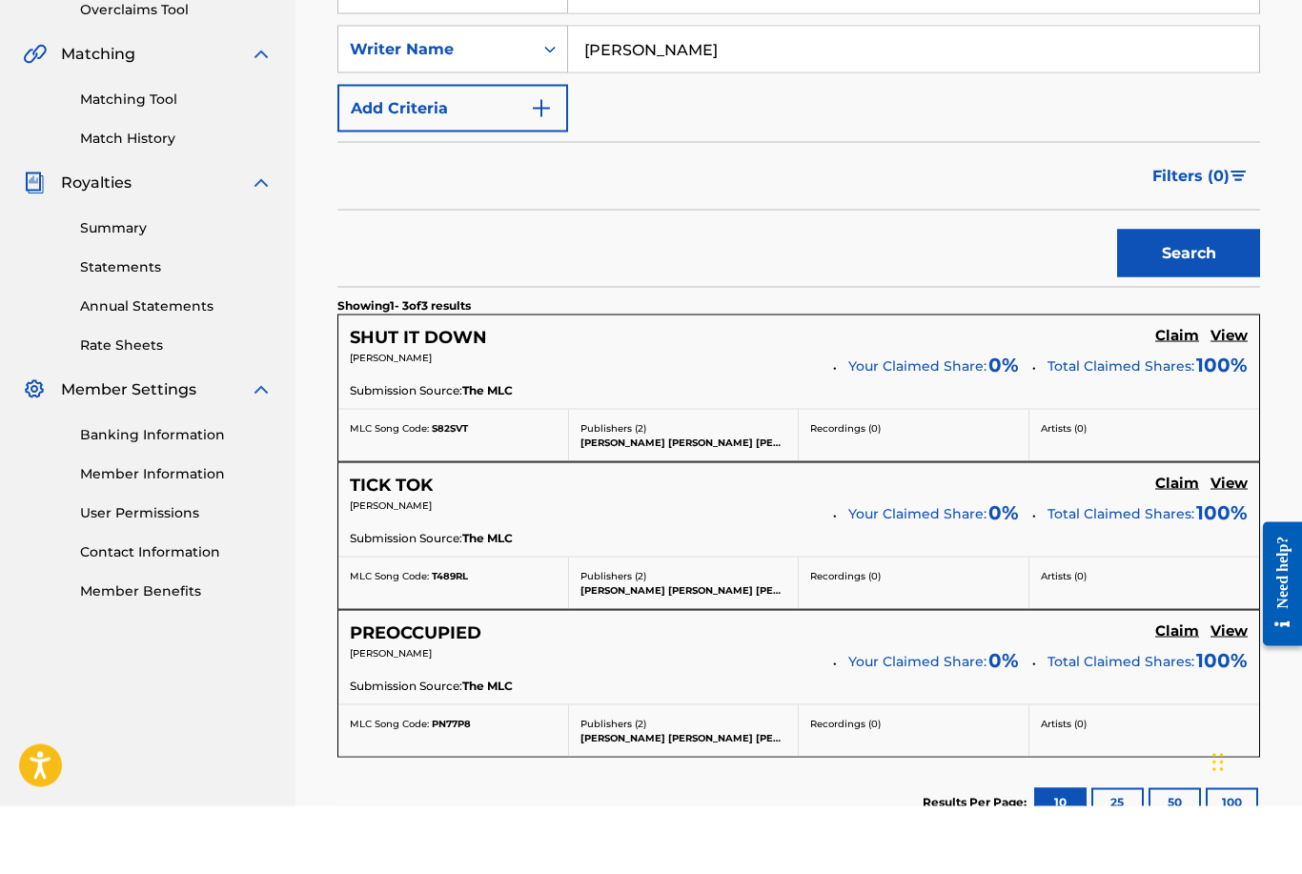
click at [1243, 690] on h5 "View" at bounding box center [1228, 699] width 37 height 18
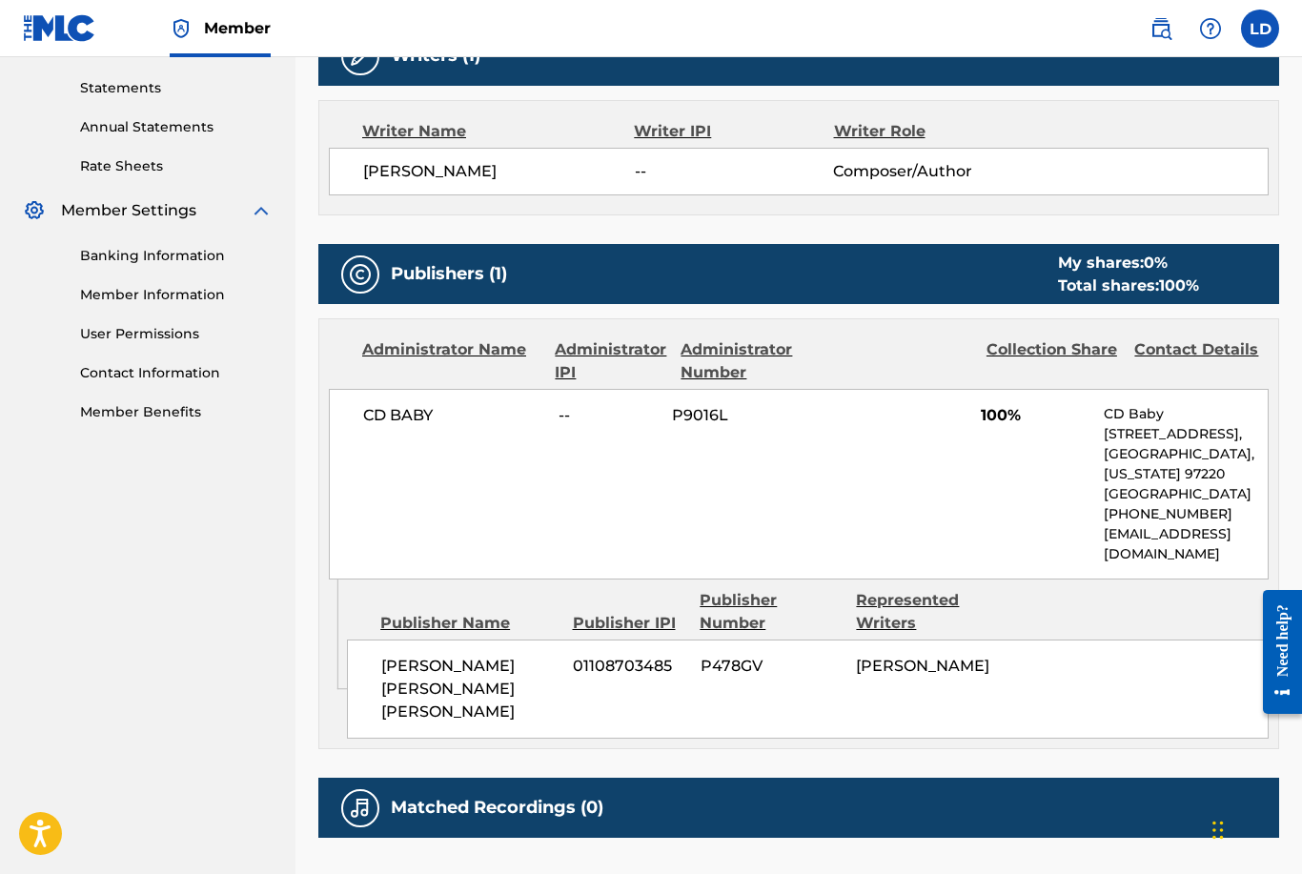
scroll to position [657, 0]
